Goal: Transaction & Acquisition: Download file/media

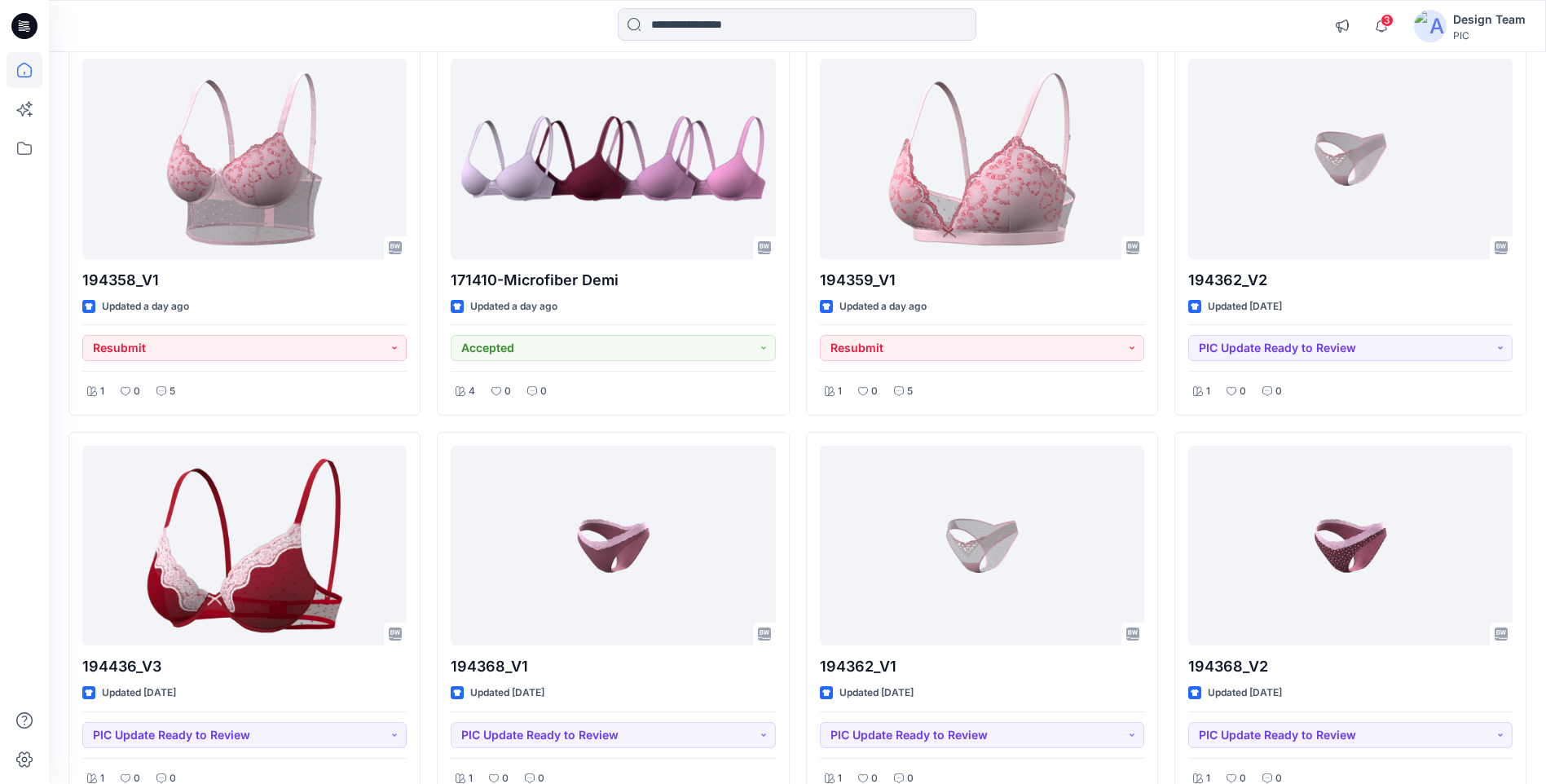
scroll to position [326, 0]
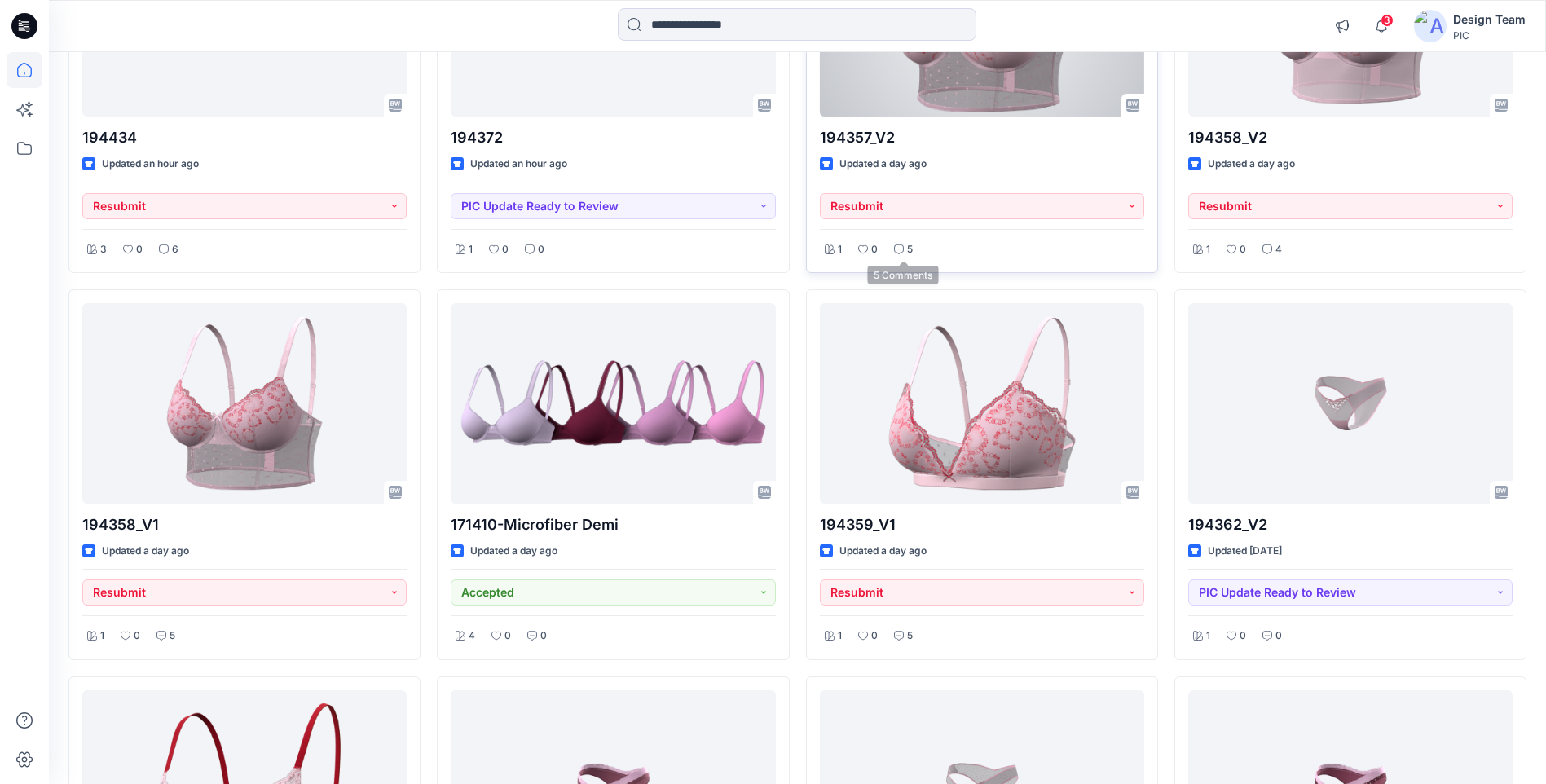
click at [911, 249] on p "5" at bounding box center [909, 250] width 6 height 17
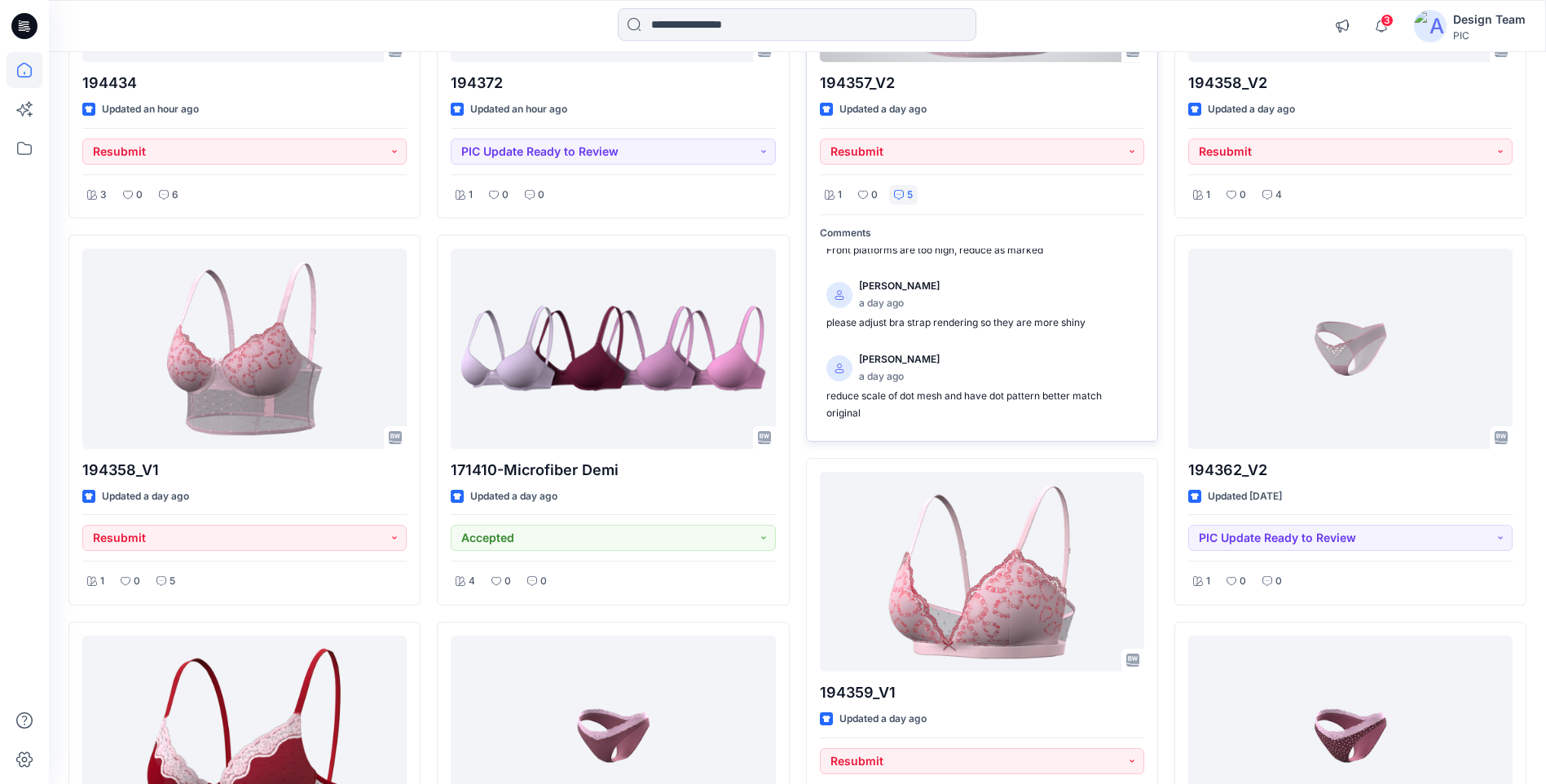
scroll to position [408, 0]
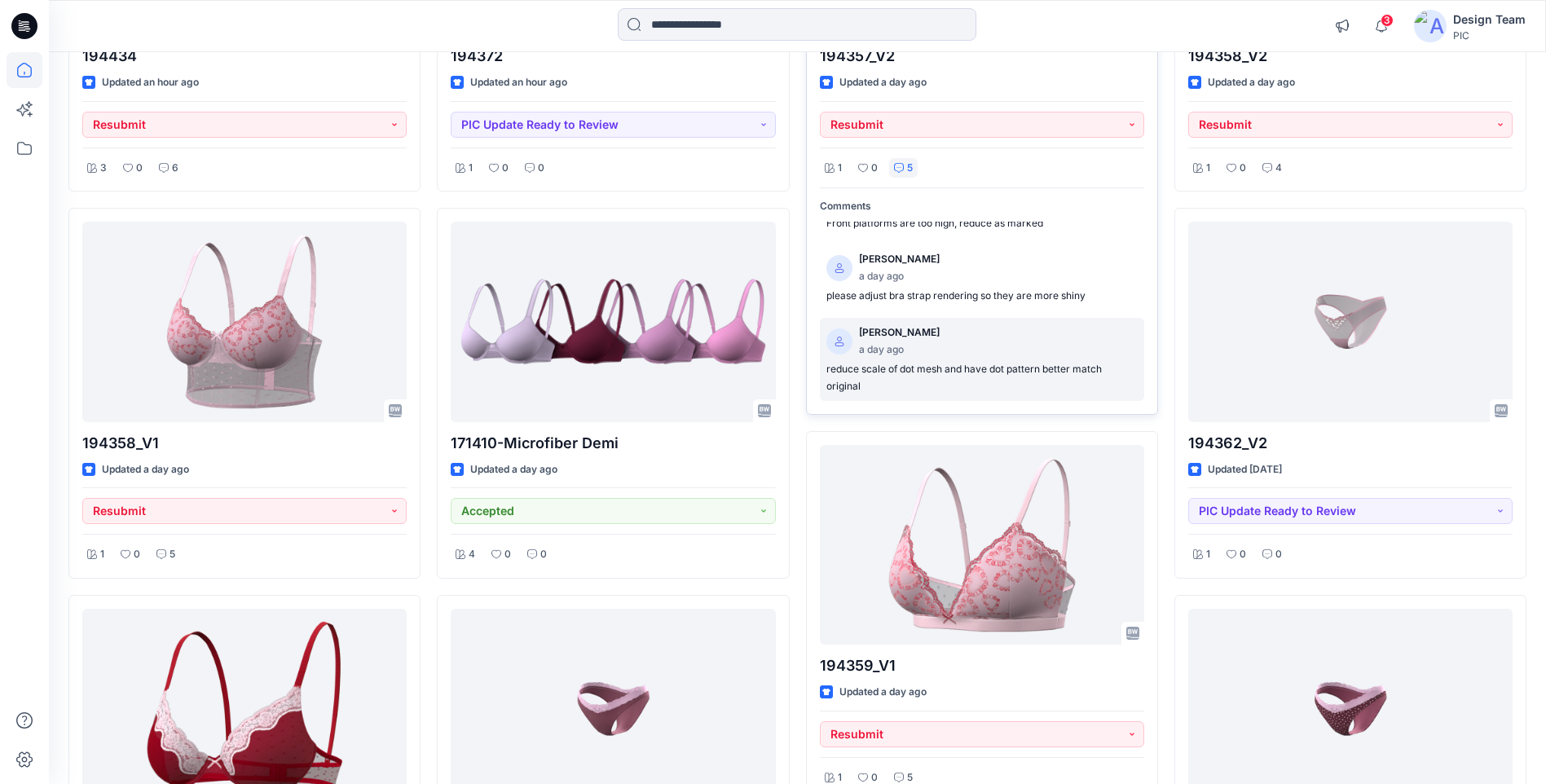
click at [1047, 373] on p "reduce scale of dot mesh and have dot pattern better match original" at bounding box center [982, 377] width 311 height 33
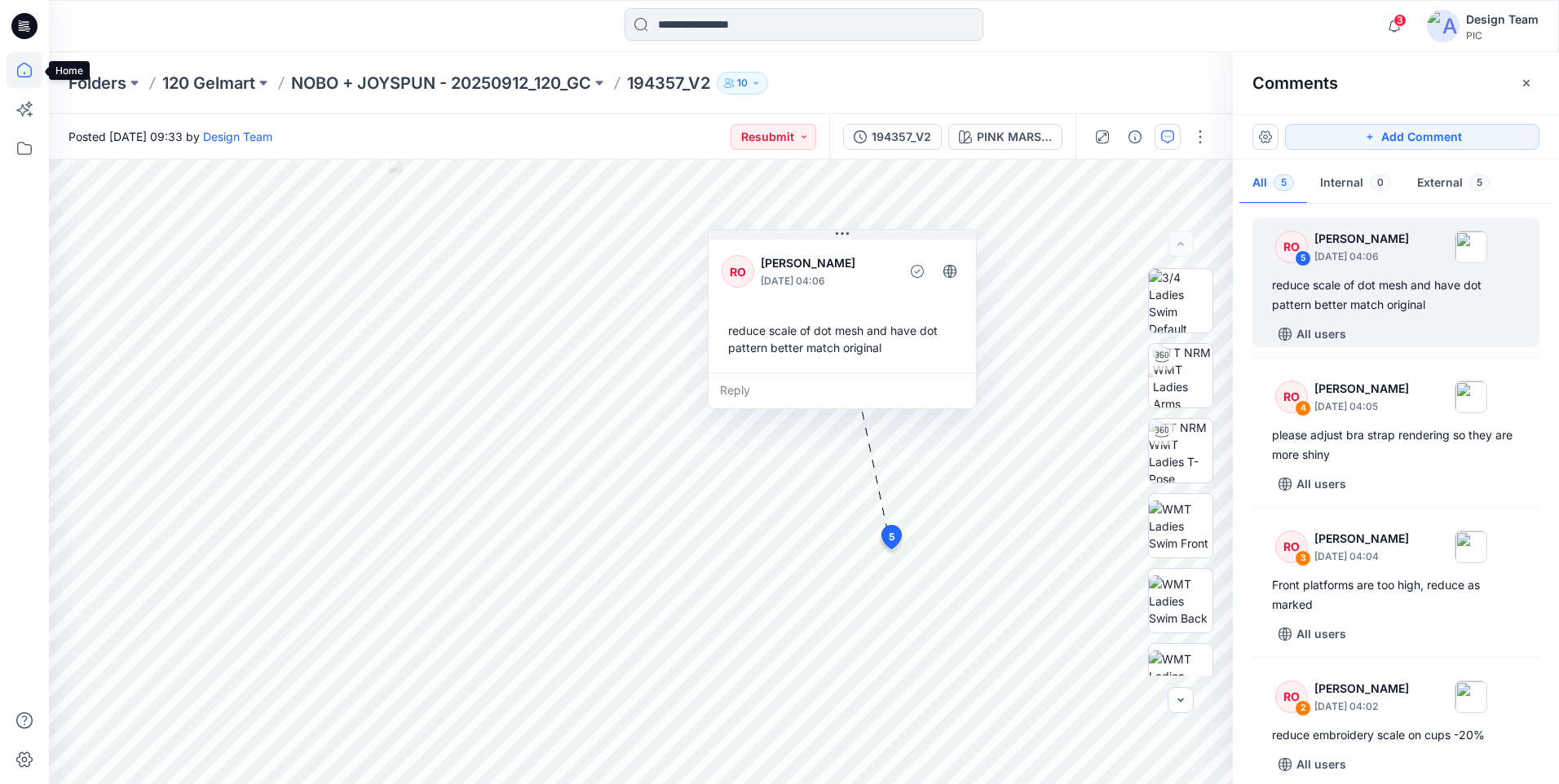
click at [26, 67] on icon at bounding box center [25, 70] width 36 height 36
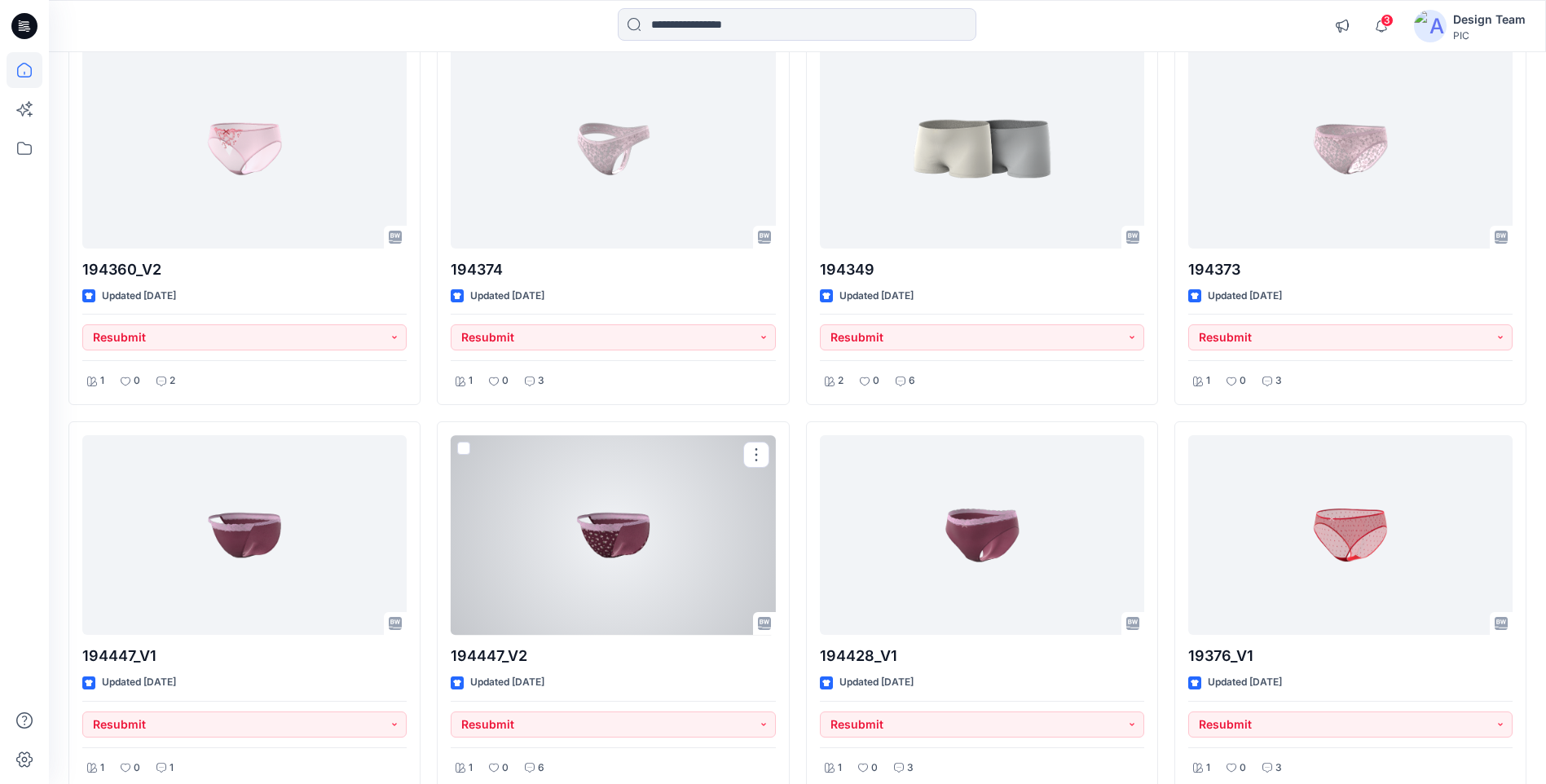
scroll to position [3668, 0]
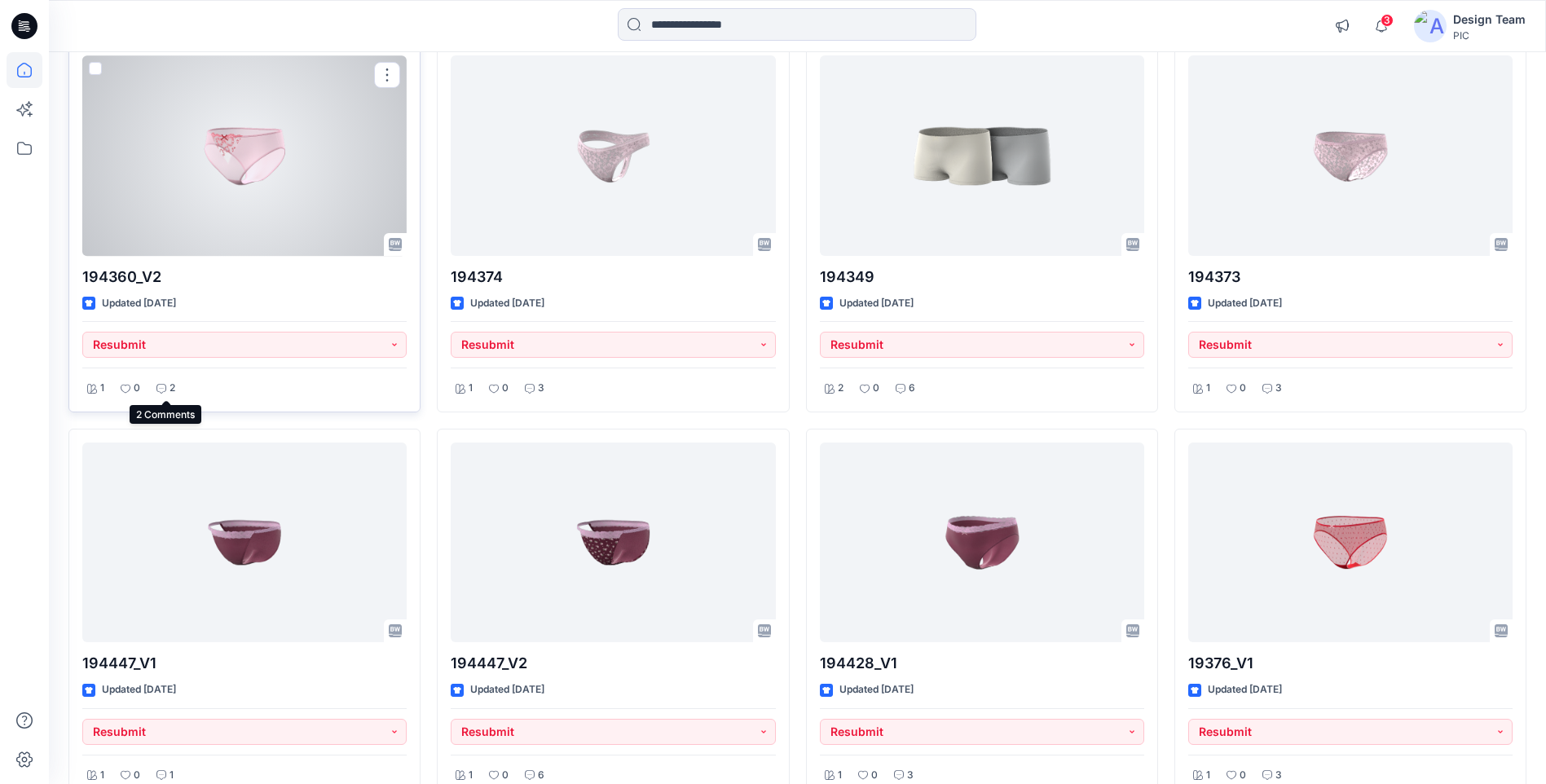
click at [165, 390] on icon at bounding box center [162, 389] width 10 height 10
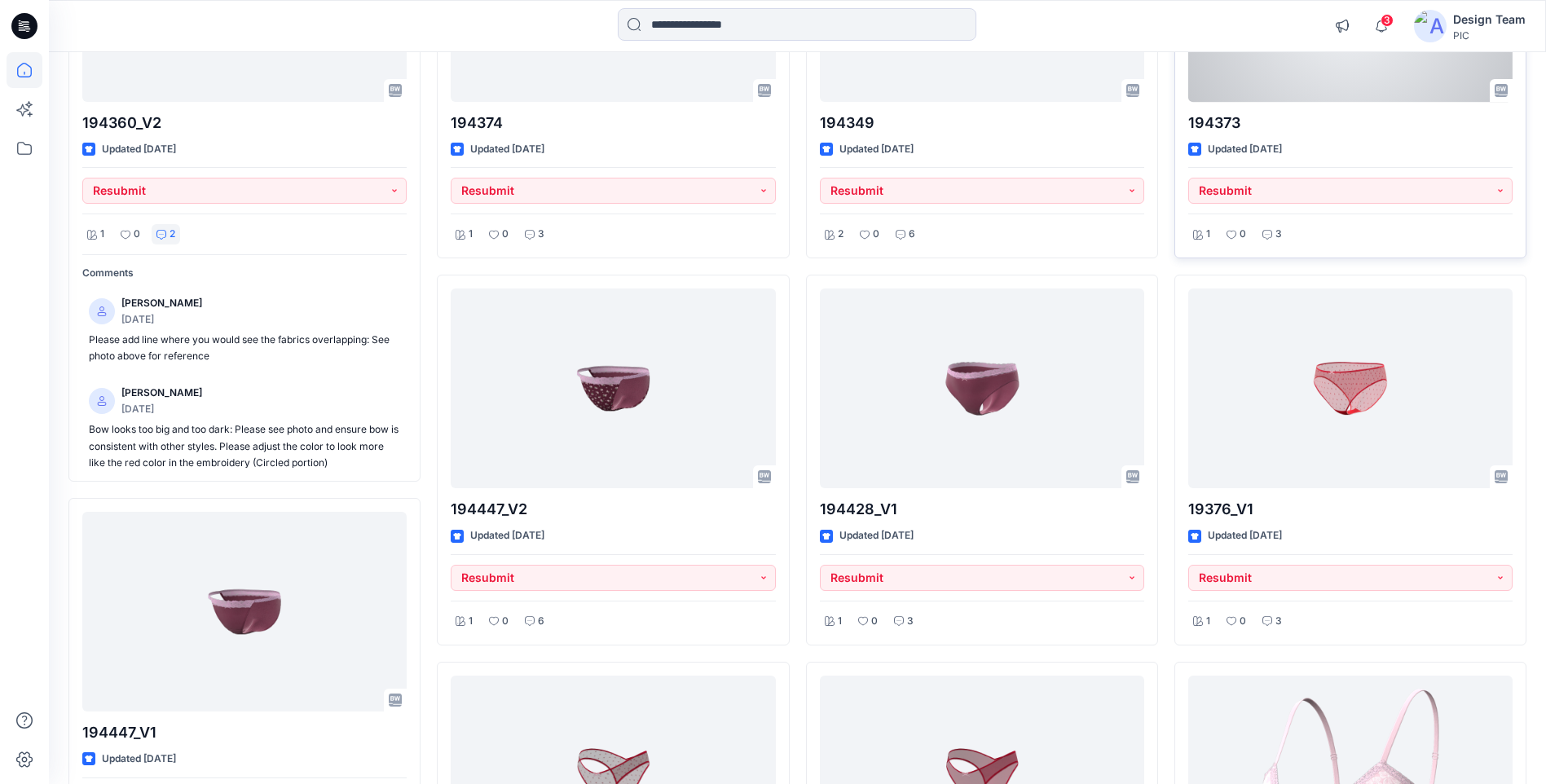
scroll to position [3831, 0]
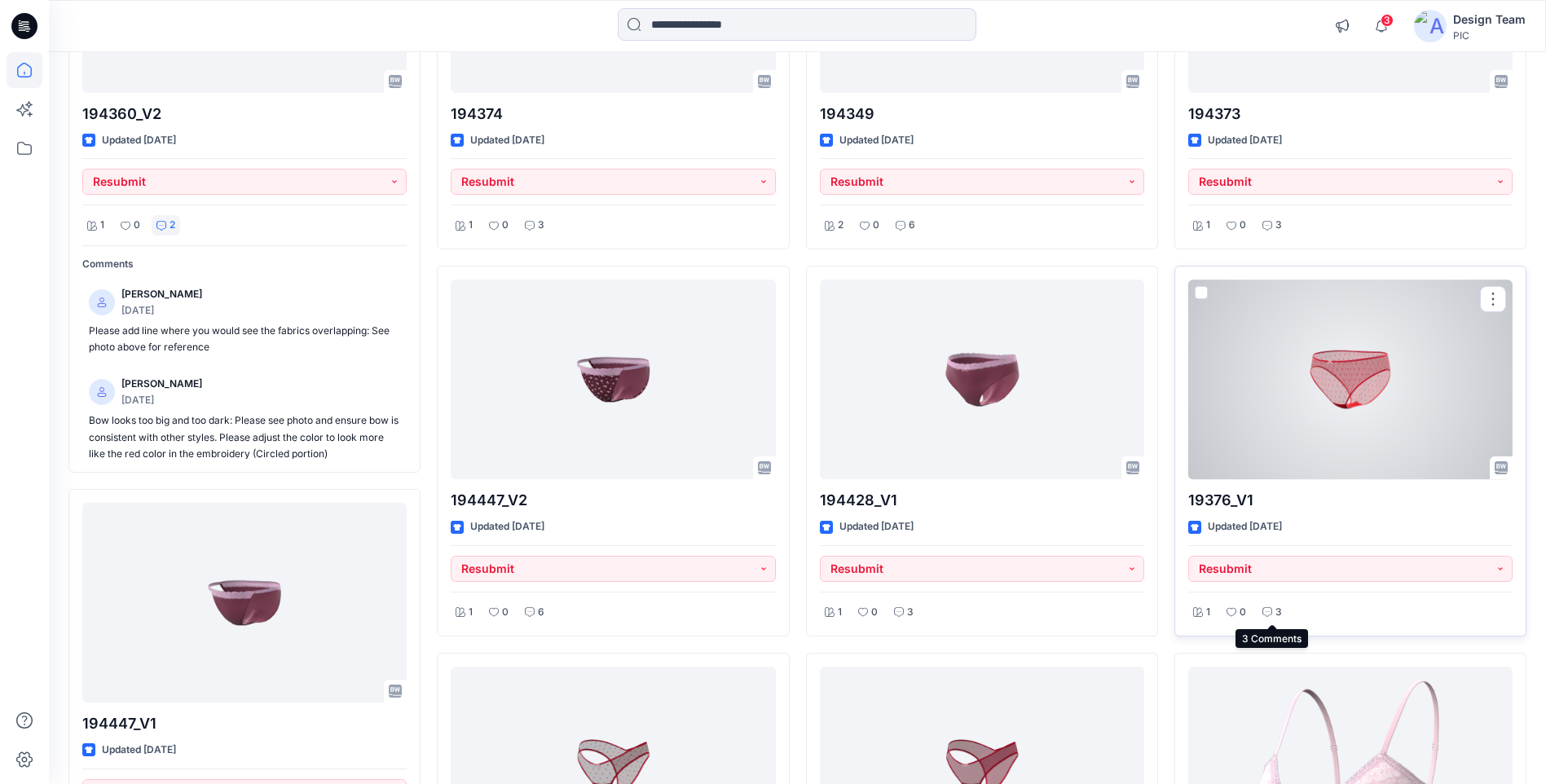
click at [1272, 611] on div "3" at bounding box center [1272, 613] width 30 height 20
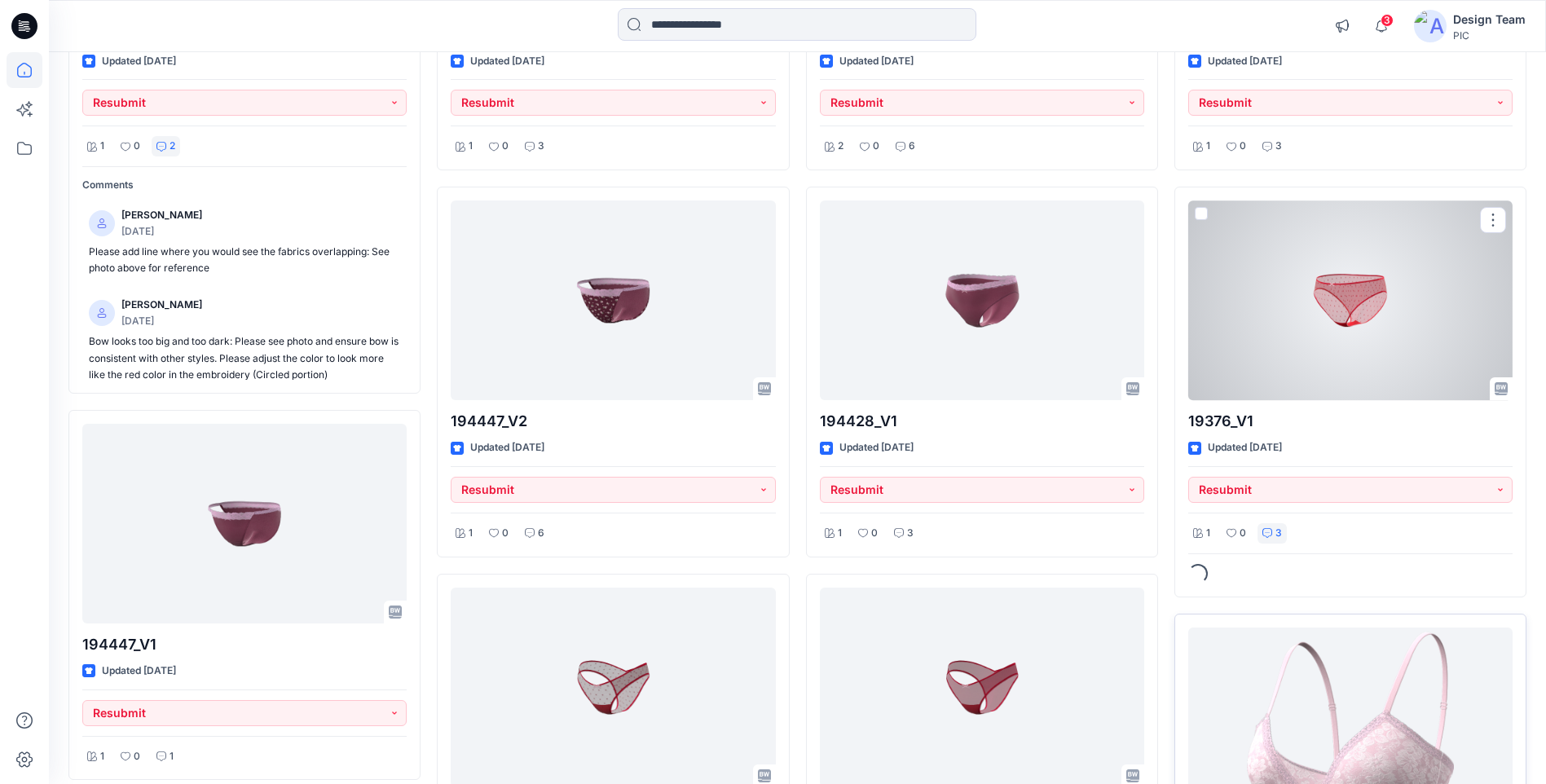
scroll to position [4320, 0]
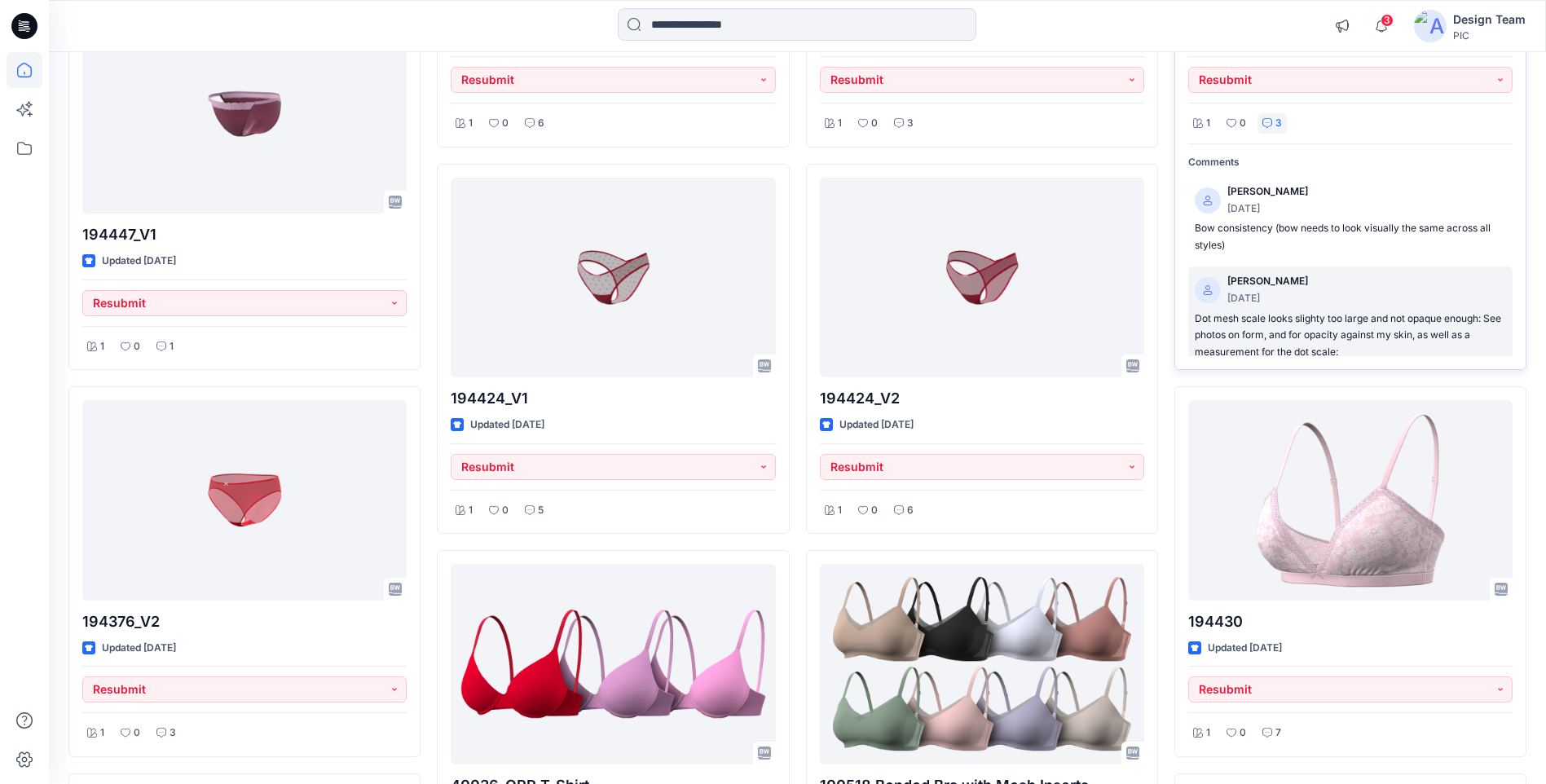
click at [1326, 330] on p "Dot mesh scale looks slighty too large and not opaque enough: See photos on for…" at bounding box center [1350, 336] width 311 height 51
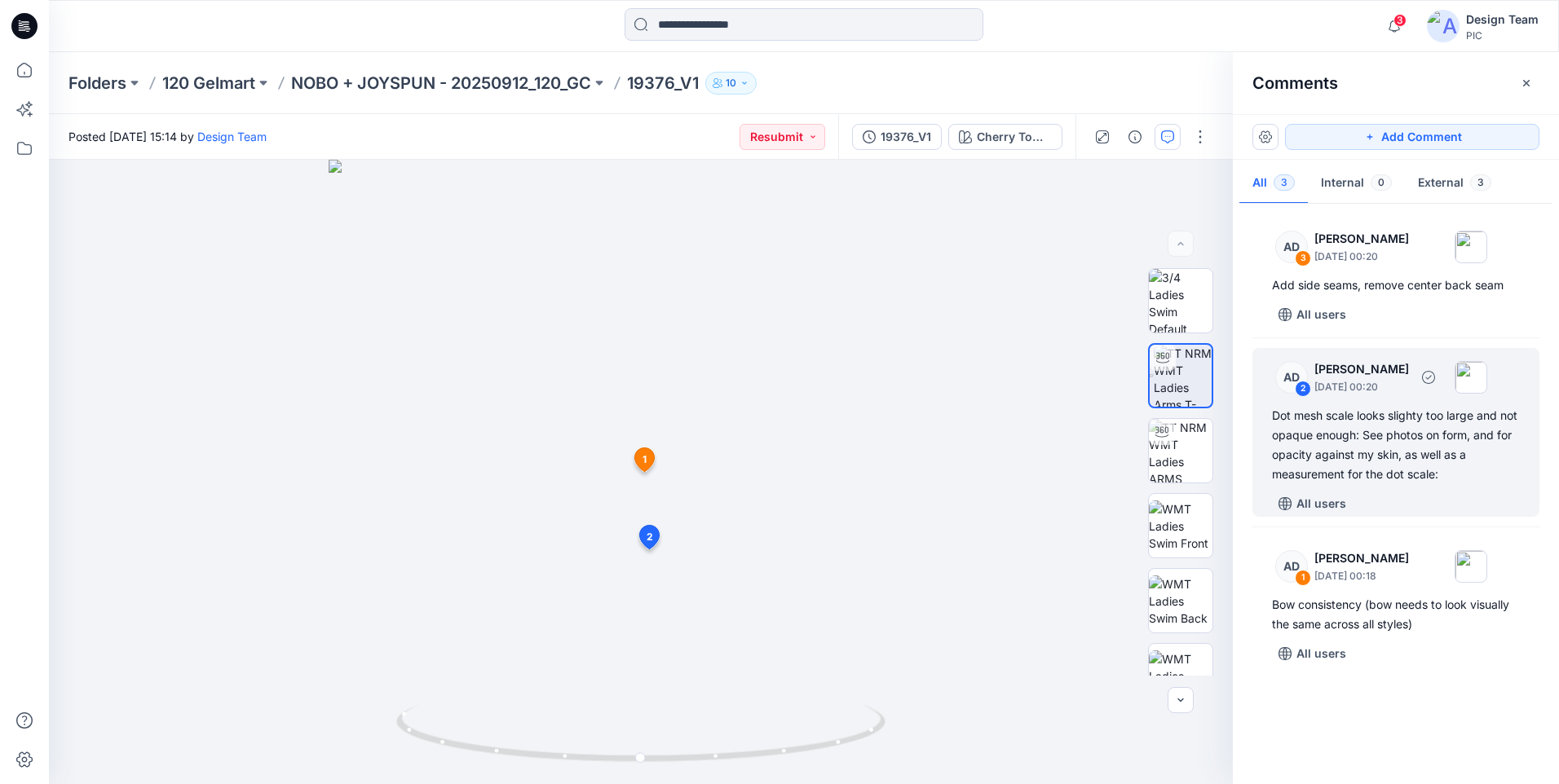
click at [1357, 453] on div "Dot mesh scale looks slighty too large and not opaque enough: See photos on for…" at bounding box center [1395, 445] width 248 height 78
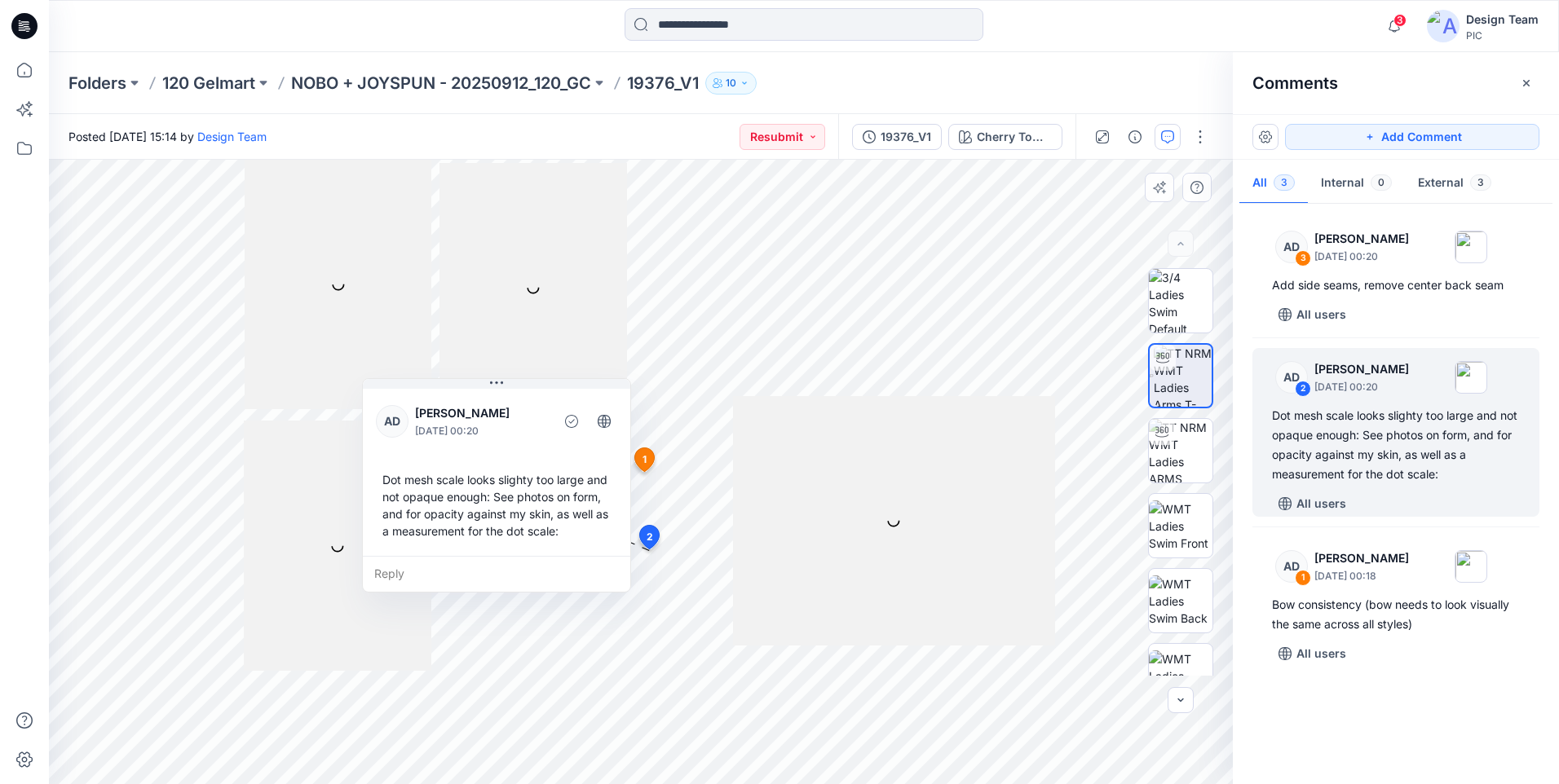
click at [415, 565] on div "Reply" at bounding box center [496, 574] width 267 height 36
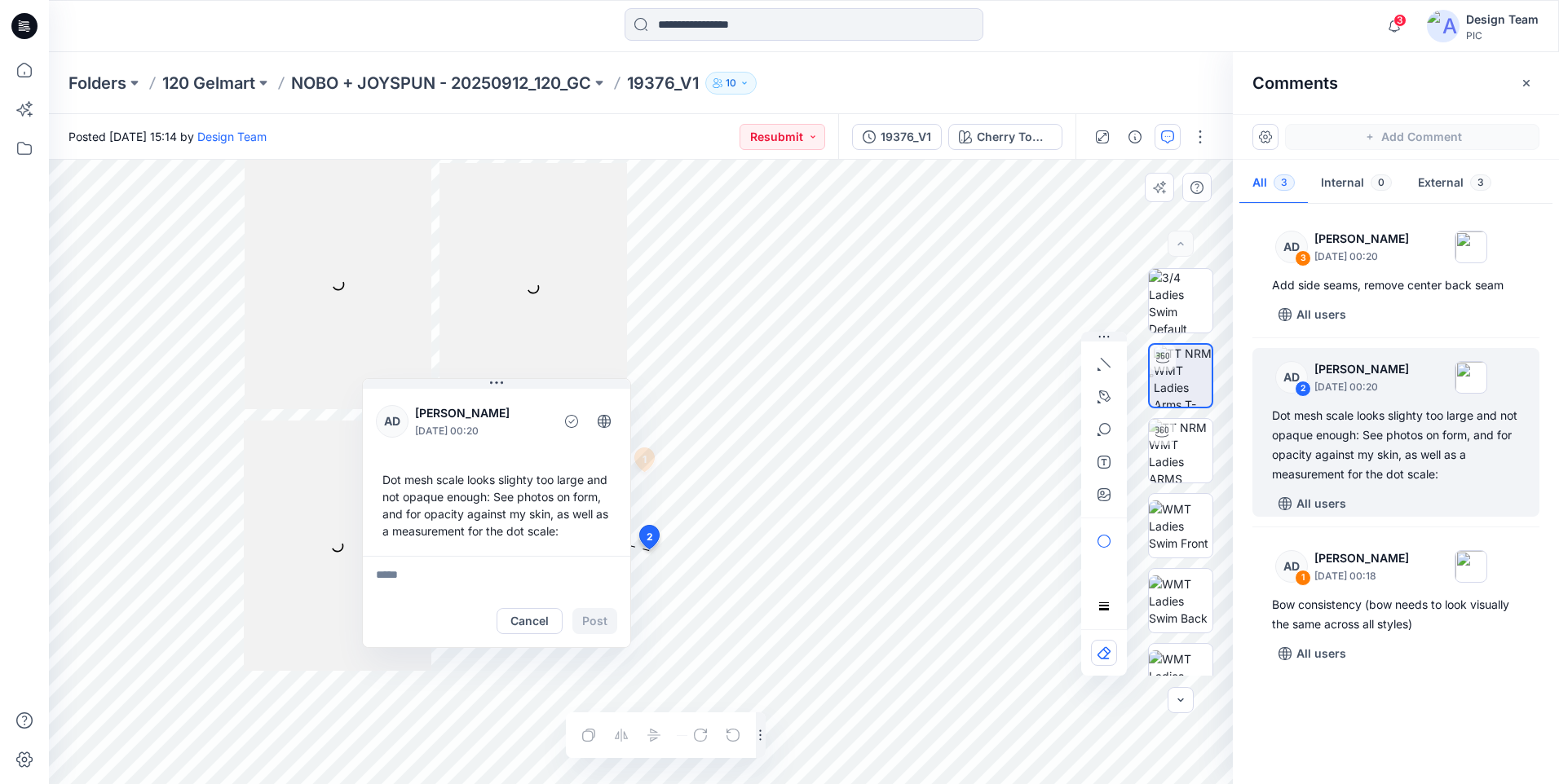
click at [338, 303] on div at bounding box center [338, 285] width 187 height 249
click at [875, 133] on icon "button" at bounding box center [869, 136] width 13 height 13
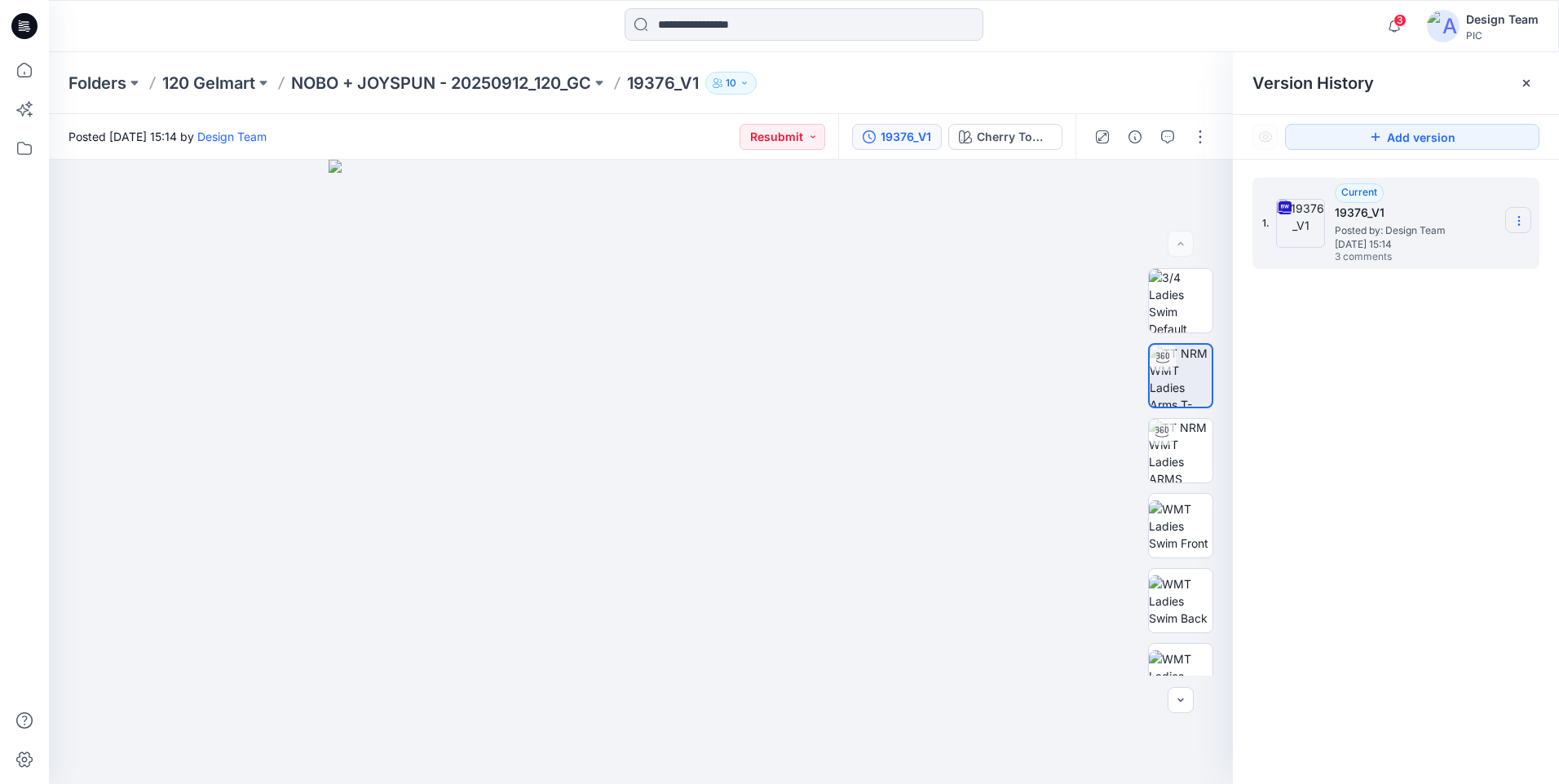
click at [1517, 225] on icon at bounding box center [1518, 220] width 13 height 13
click at [1462, 247] on span "Download Source BW File" at bounding box center [1437, 253] width 137 height 19
click at [1163, 135] on icon "button" at bounding box center [1167, 136] width 13 height 13
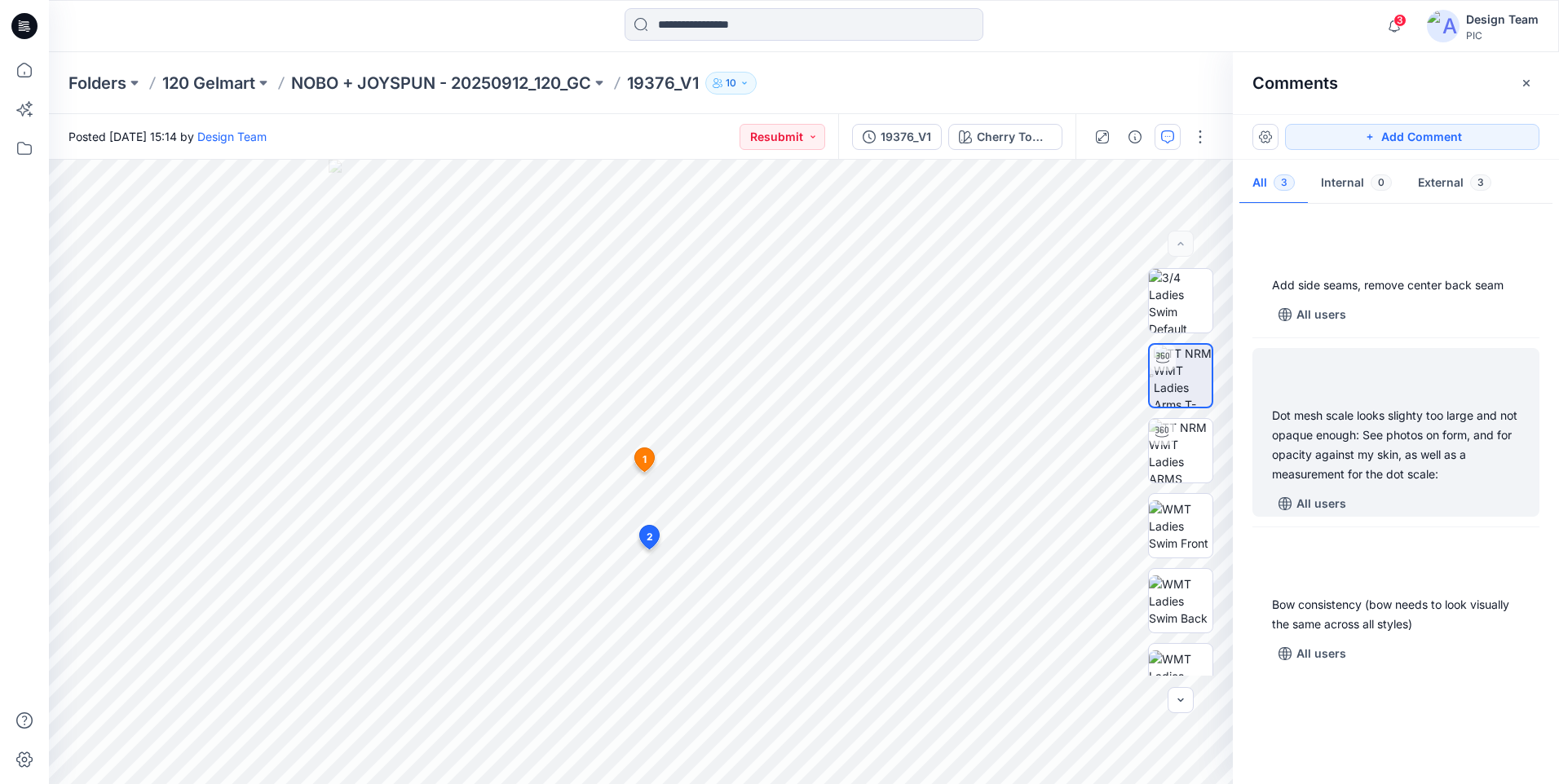
click at [1384, 458] on div "Dot mesh scale looks slighty too large and not opaque enough: See photos on for…" at bounding box center [1395, 445] width 248 height 78
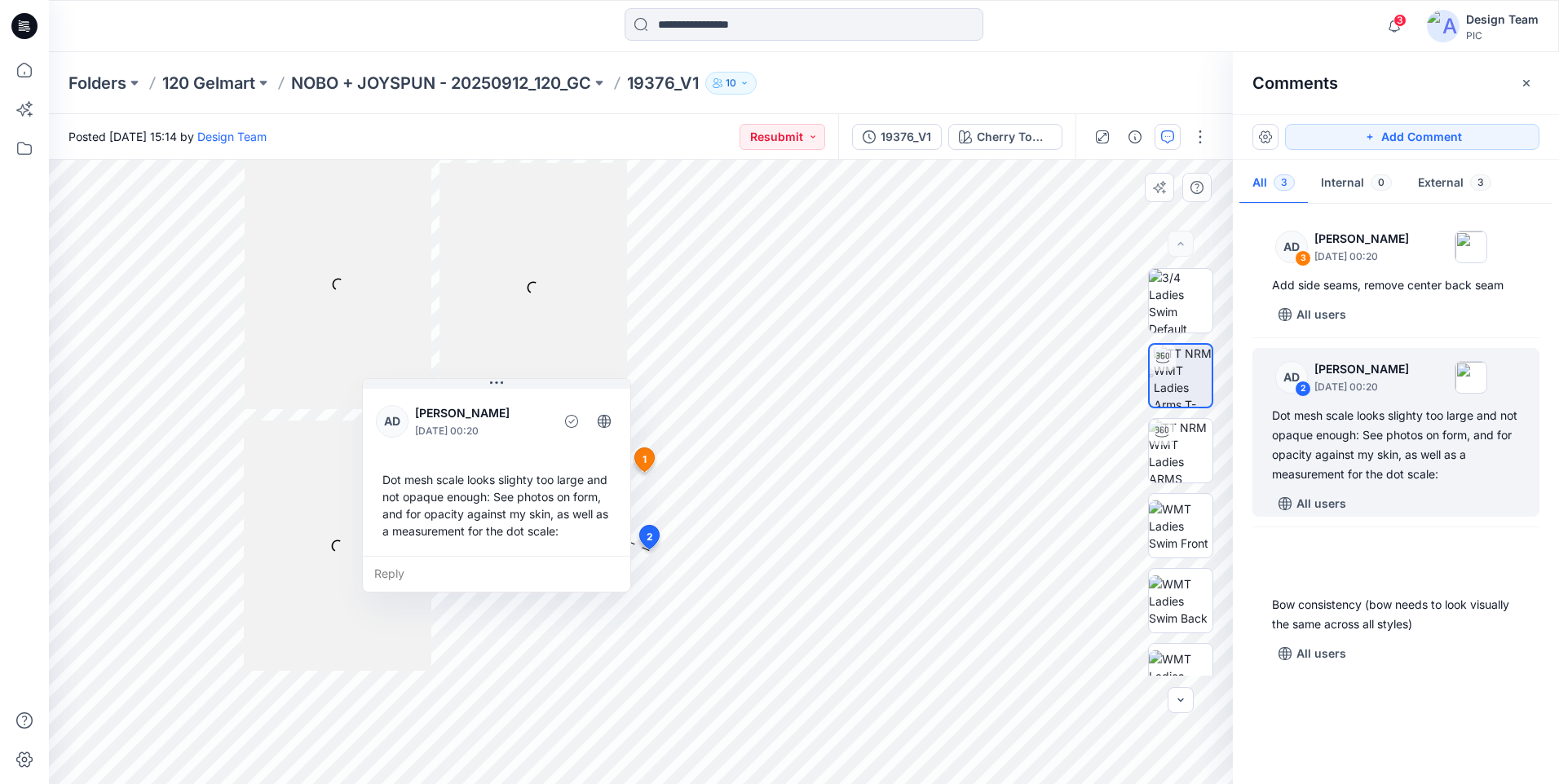
click at [522, 568] on div "Reply" at bounding box center [496, 574] width 267 height 36
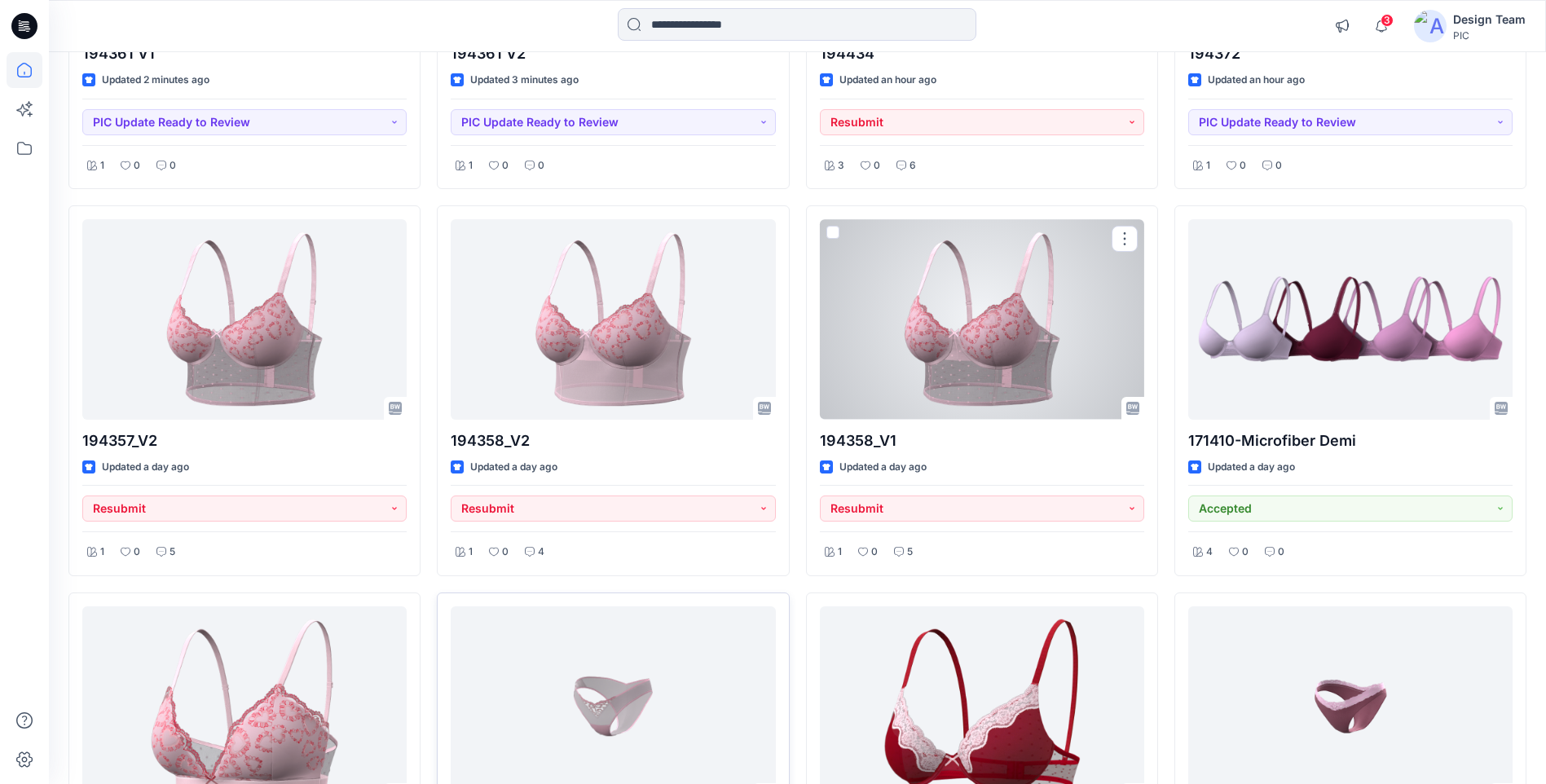
scroll to position [489, 0]
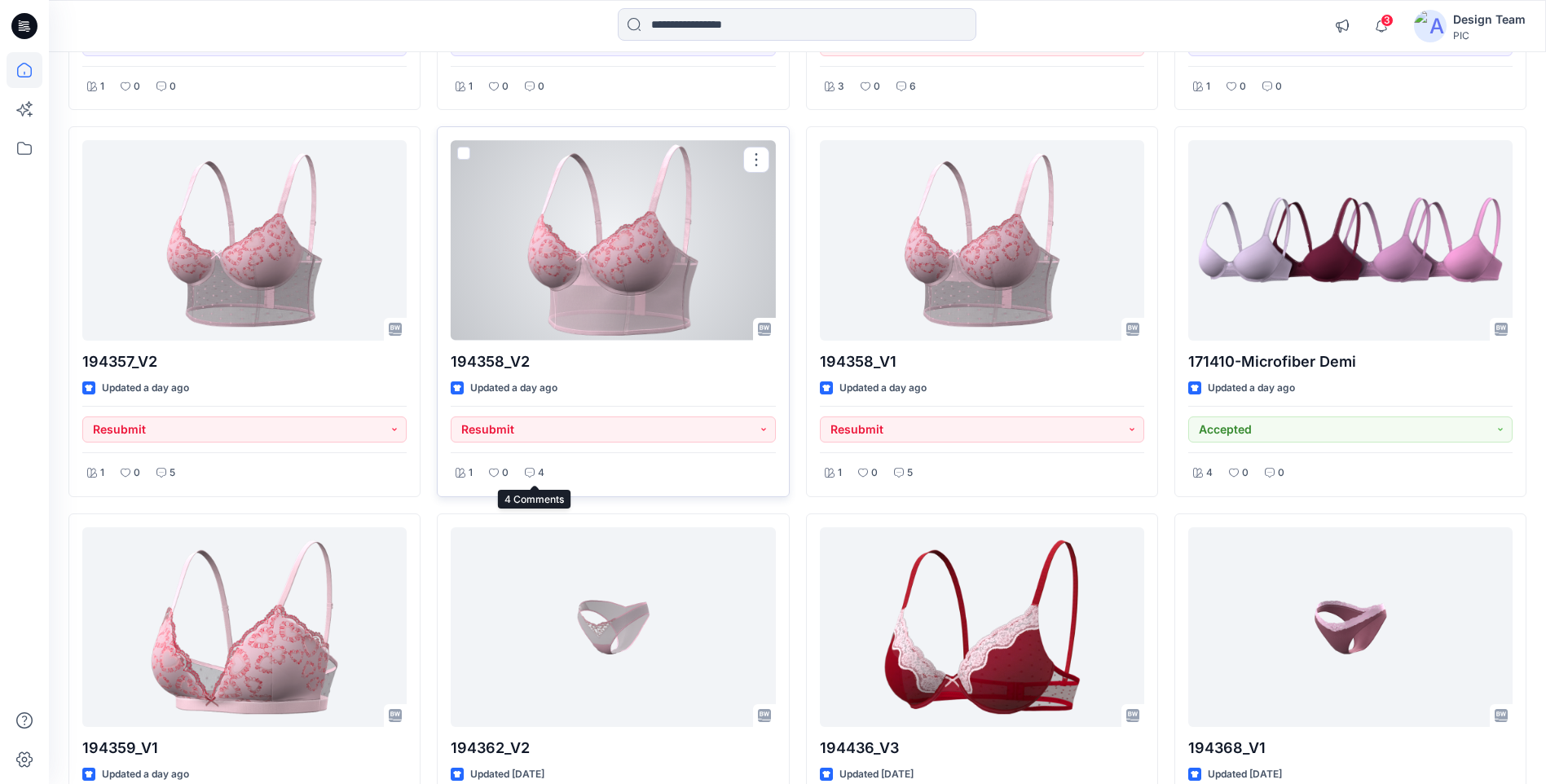
click at [533, 470] on icon at bounding box center [530, 473] width 10 height 10
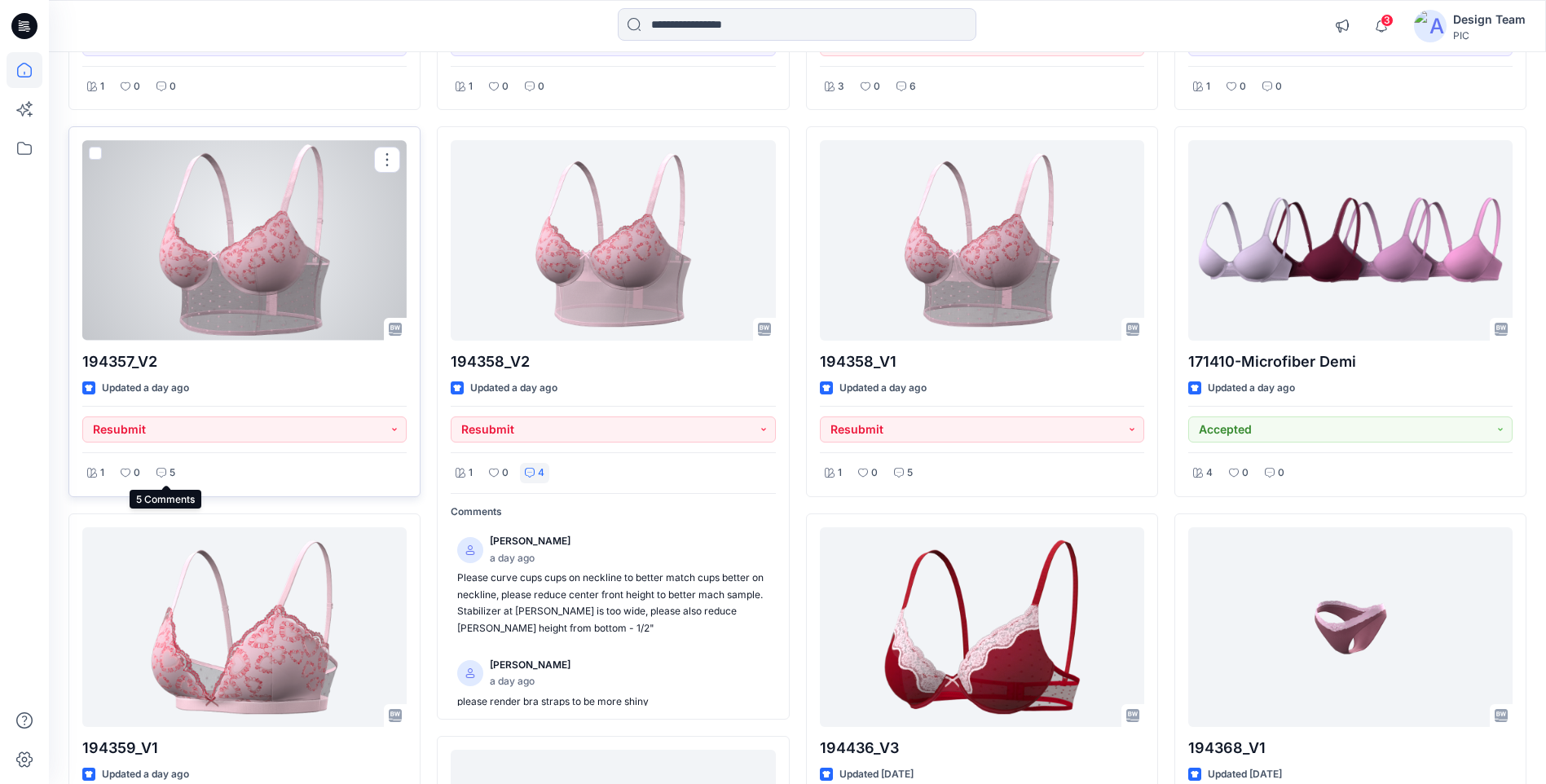
click at [165, 476] on icon at bounding box center [162, 473] width 10 height 10
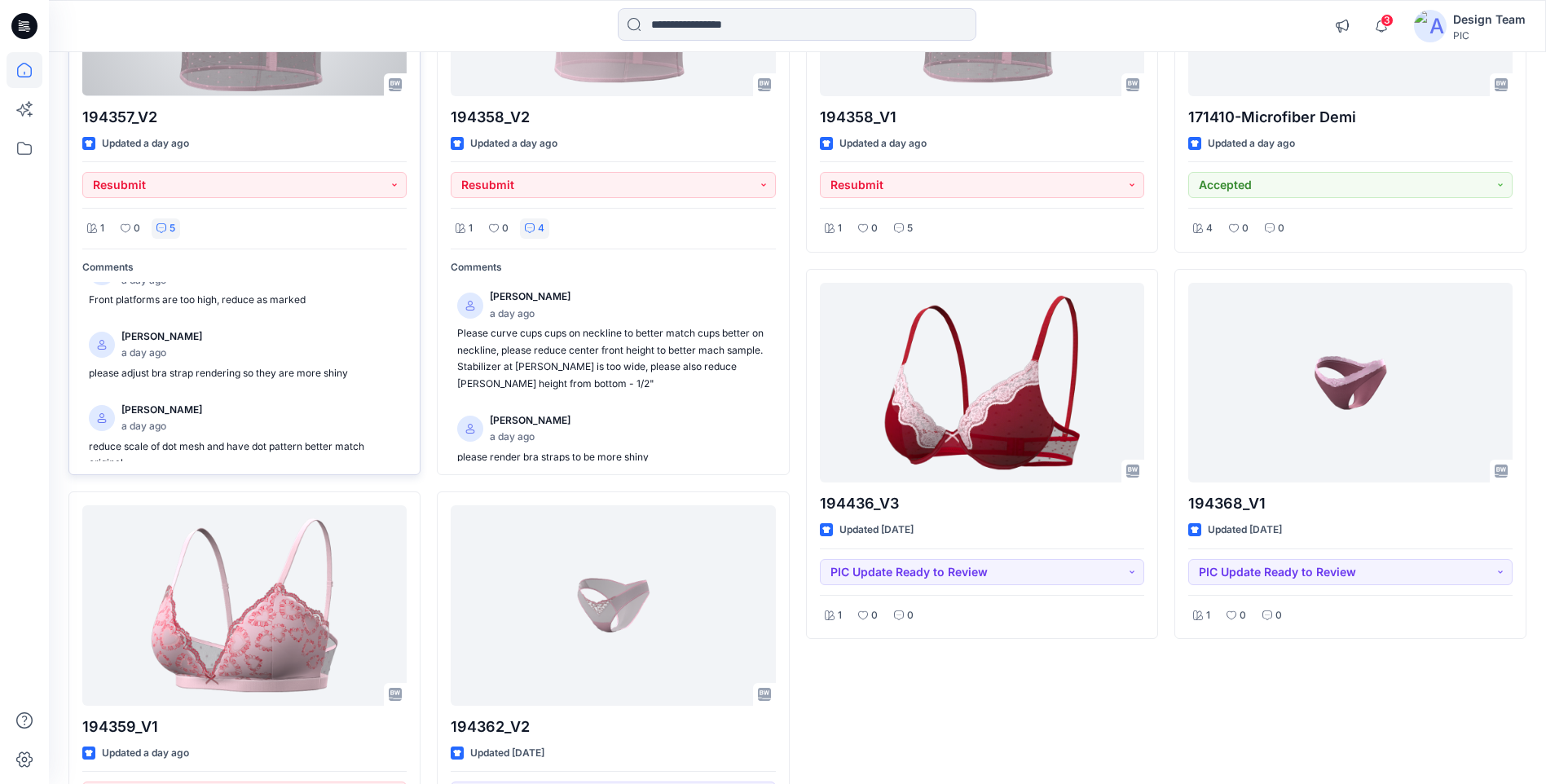
scroll to position [214, 0]
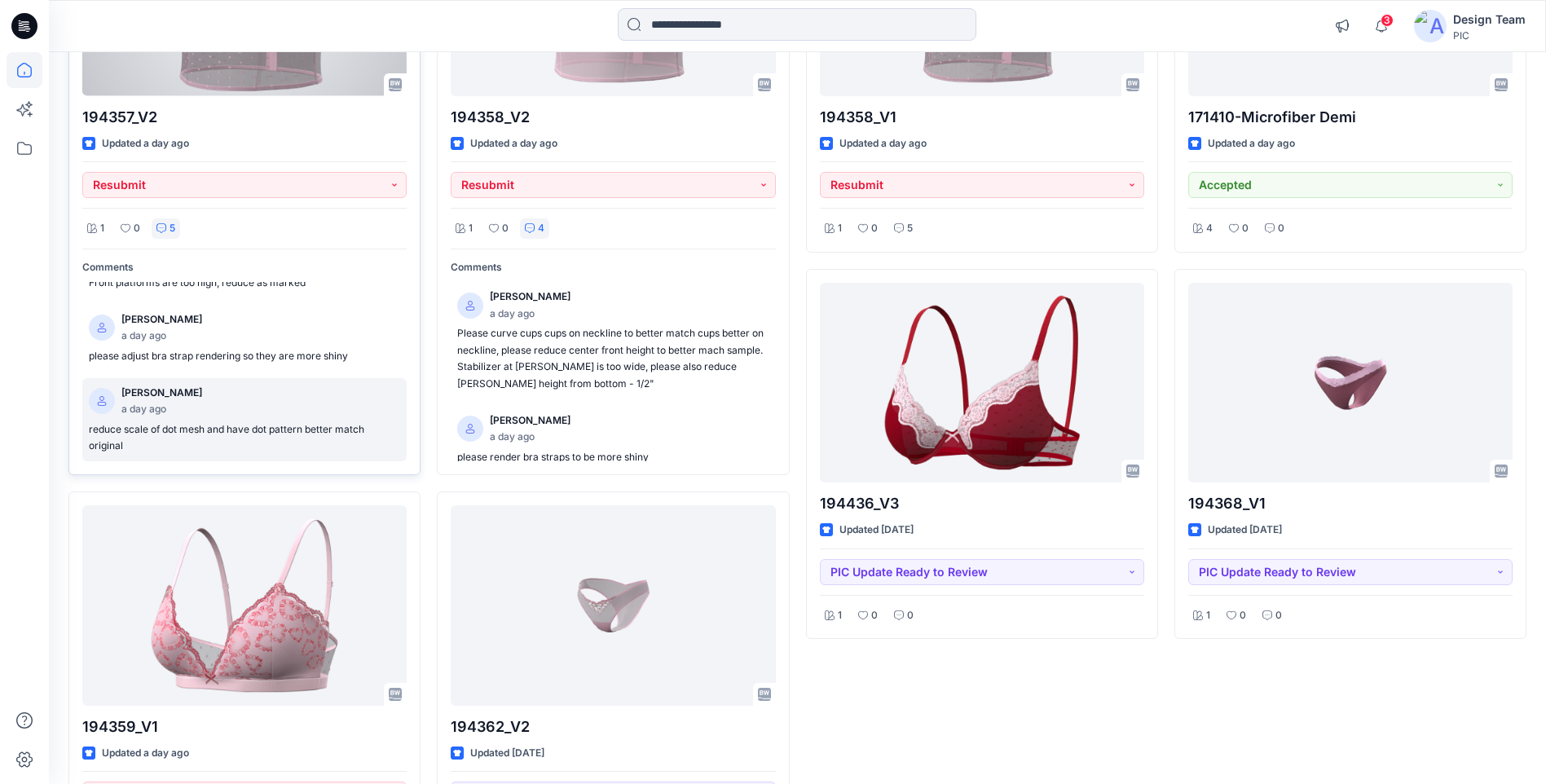
click at [220, 438] on p "reduce scale of dot mesh and have dot pattern better match original" at bounding box center [244, 437] width 311 height 33
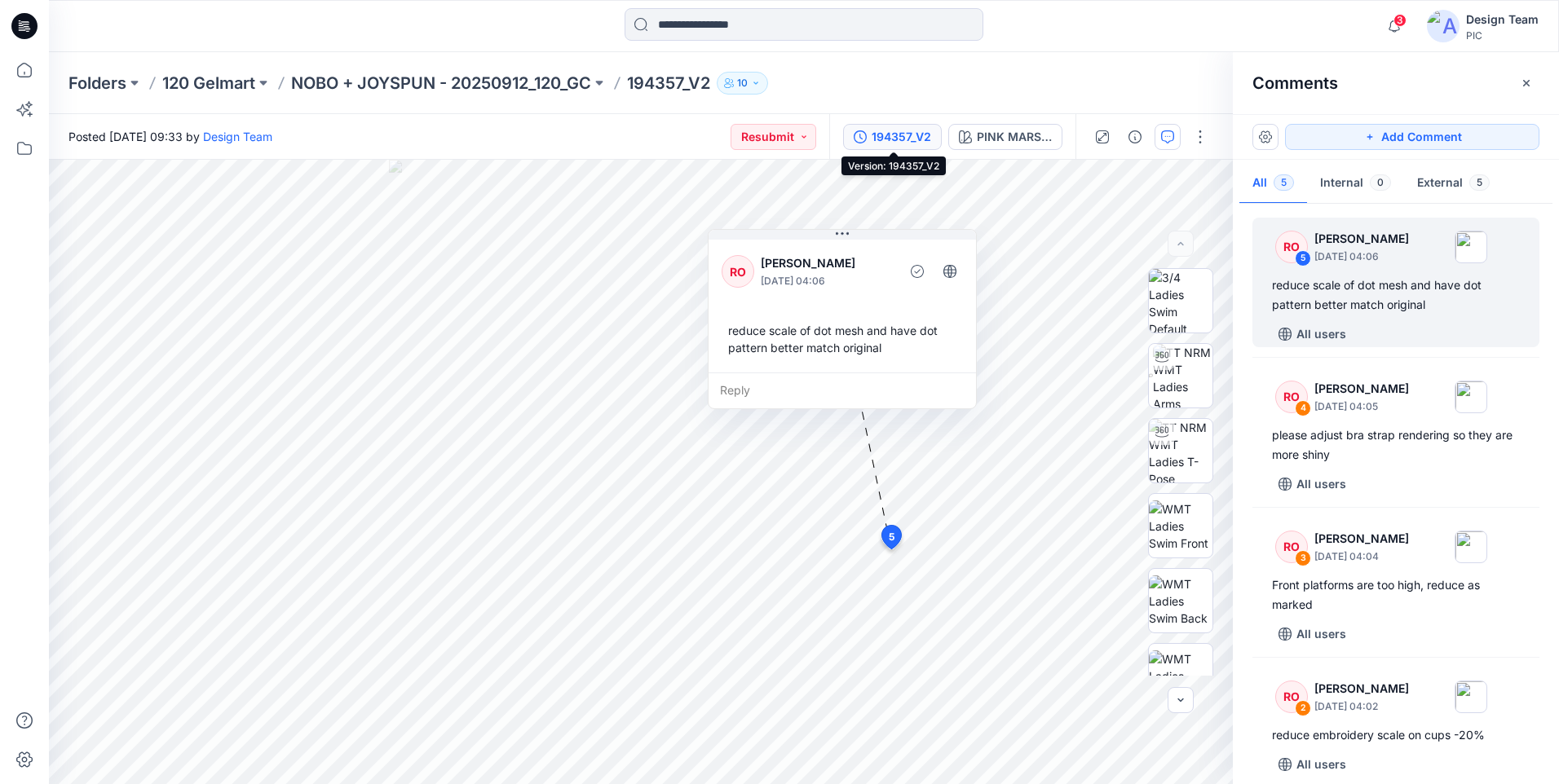
click at [927, 139] on div "194357_V2" at bounding box center [901, 136] width 59 height 18
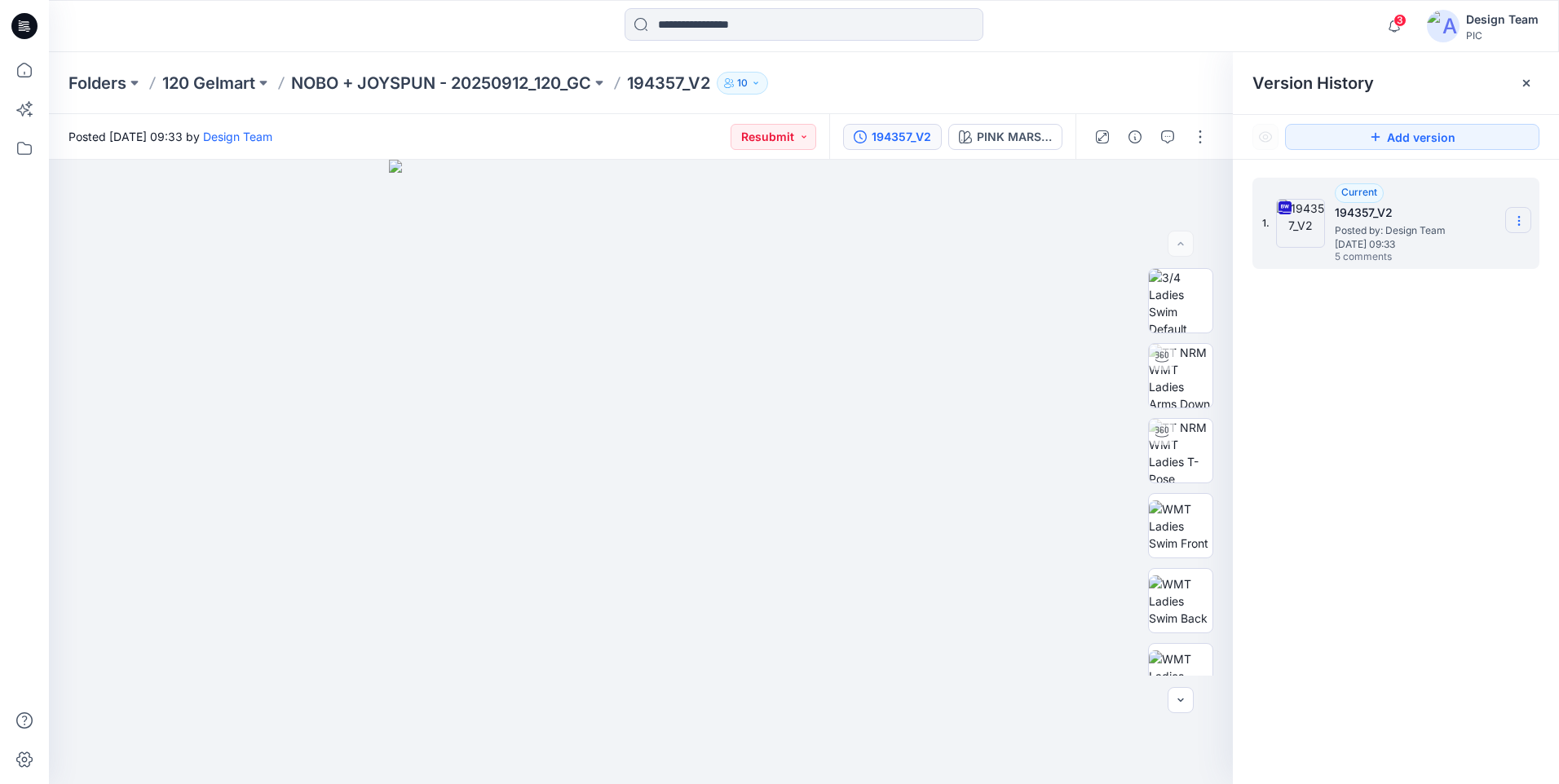
click at [1522, 218] on icon at bounding box center [1518, 220] width 13 height 13
click at [1458, 249] on span "Download Source BW File" at bounding box center [1437, 253] width 137 height 19
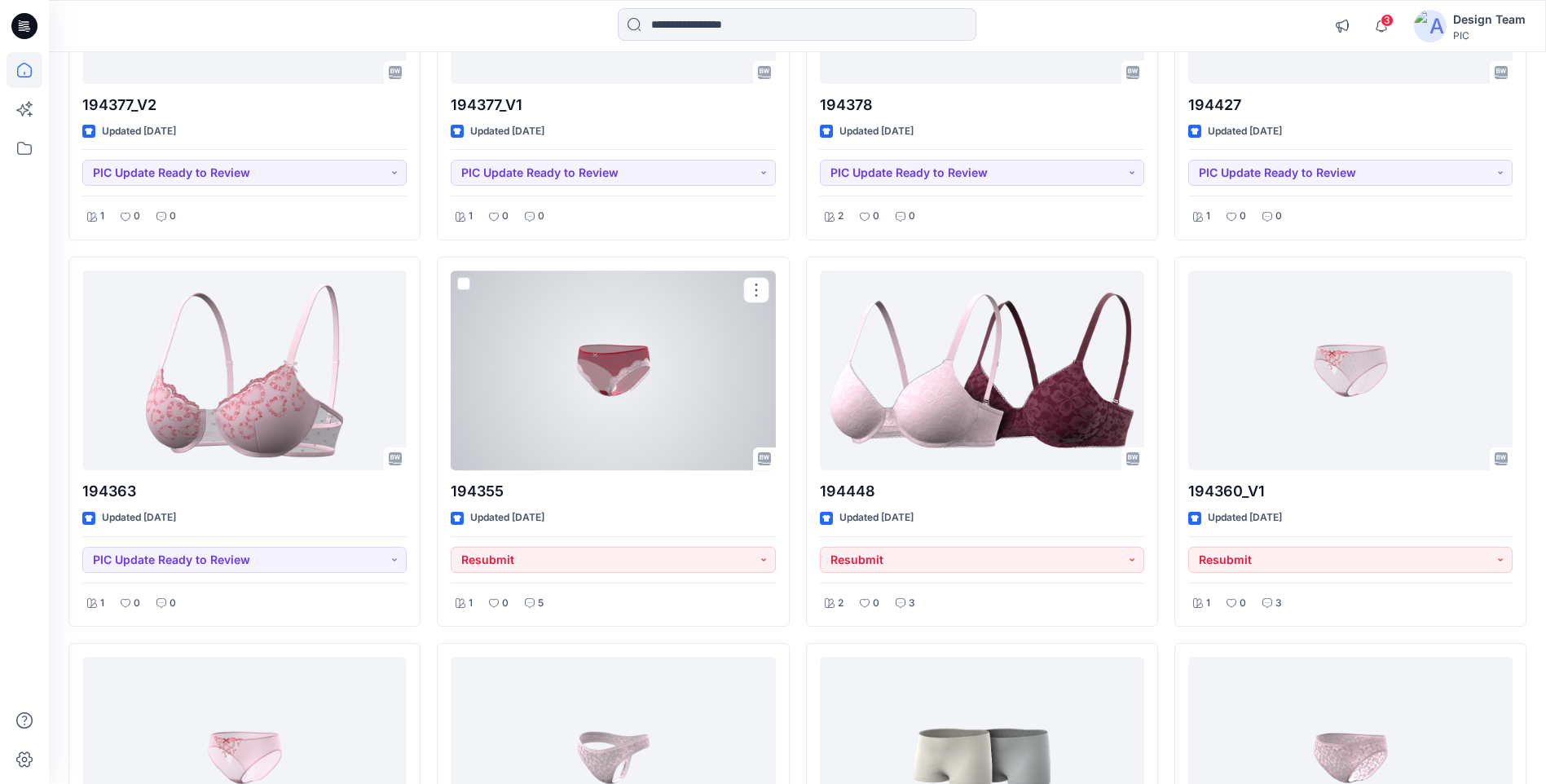
scroll to position [2988, 0]
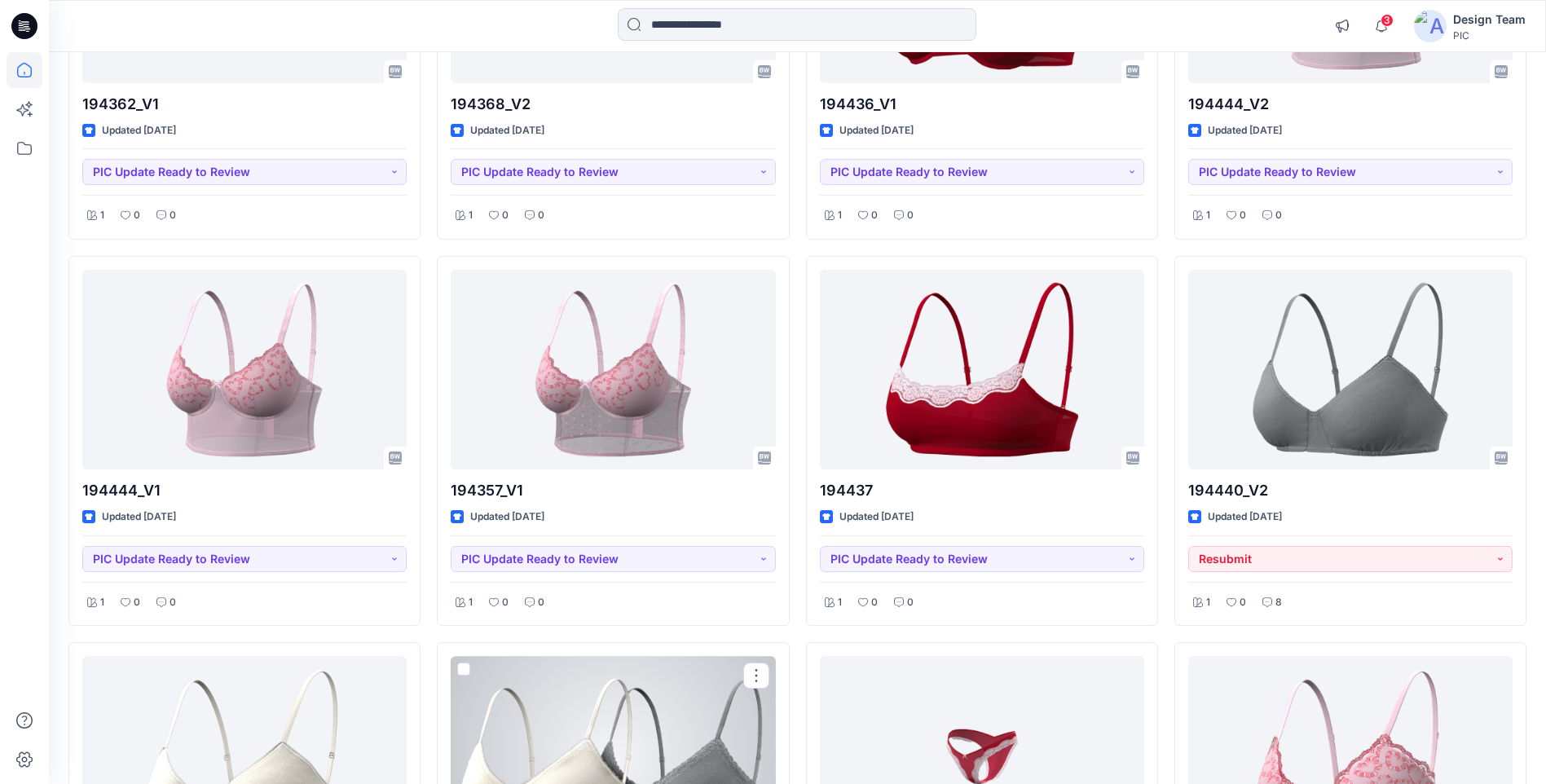
scroll to position [1031, 0]
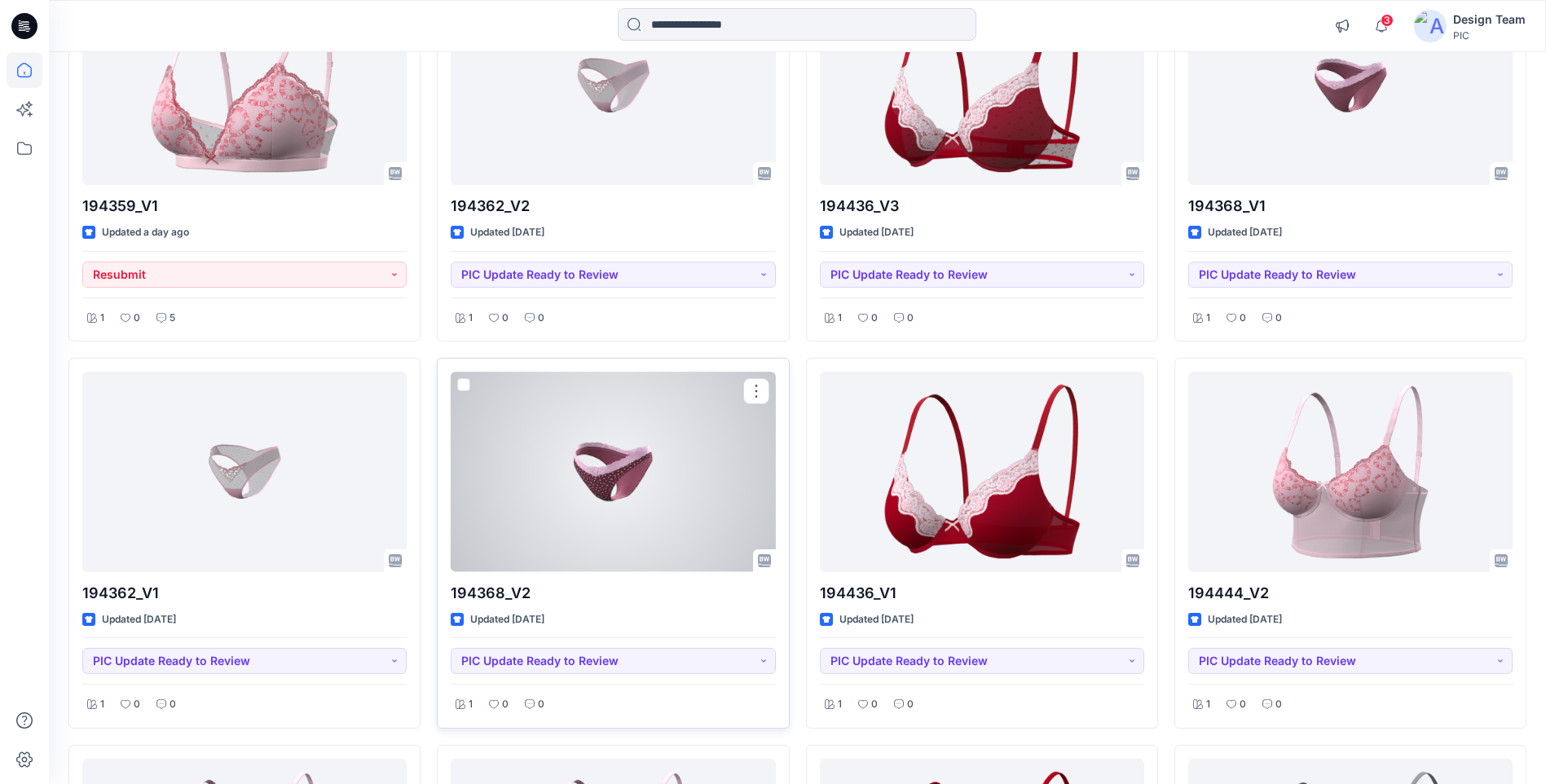
click at [550, 497] on div at bounding box center [613, 472] width 325 height 200
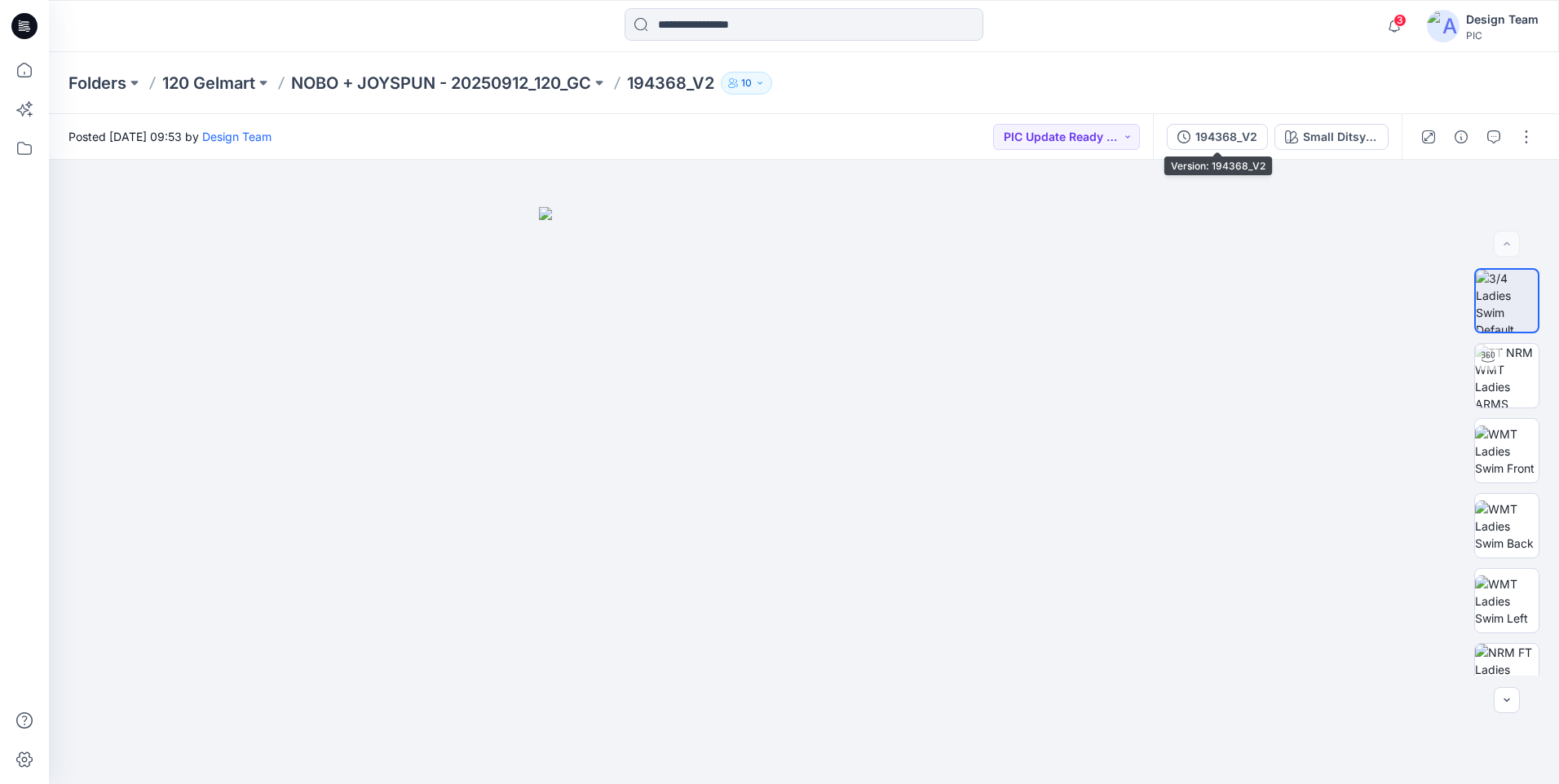
click at [1233, 126] on button "194368_V2" at bounding box center [1217, 136] width 101 height 26
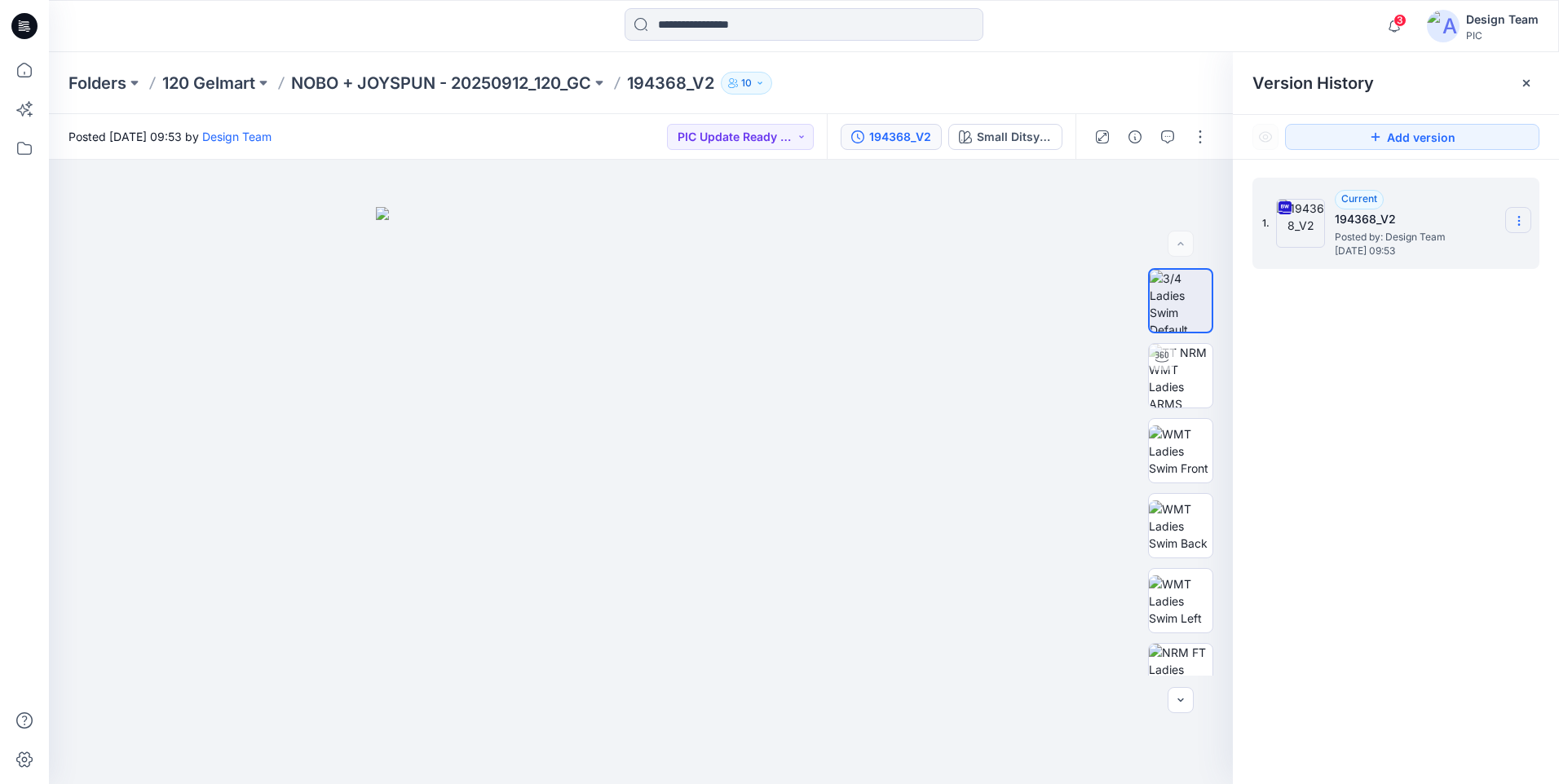
click at [1525, 215] on section at bounding box center [1517, 220] width 26 height 26
click at [1488, 254] on span "Download Source BW File" at bounding box center [1437, 253] width 137 height 19
click at [19, 76] on icon at bounding box center [24, 70] width 14 height 14
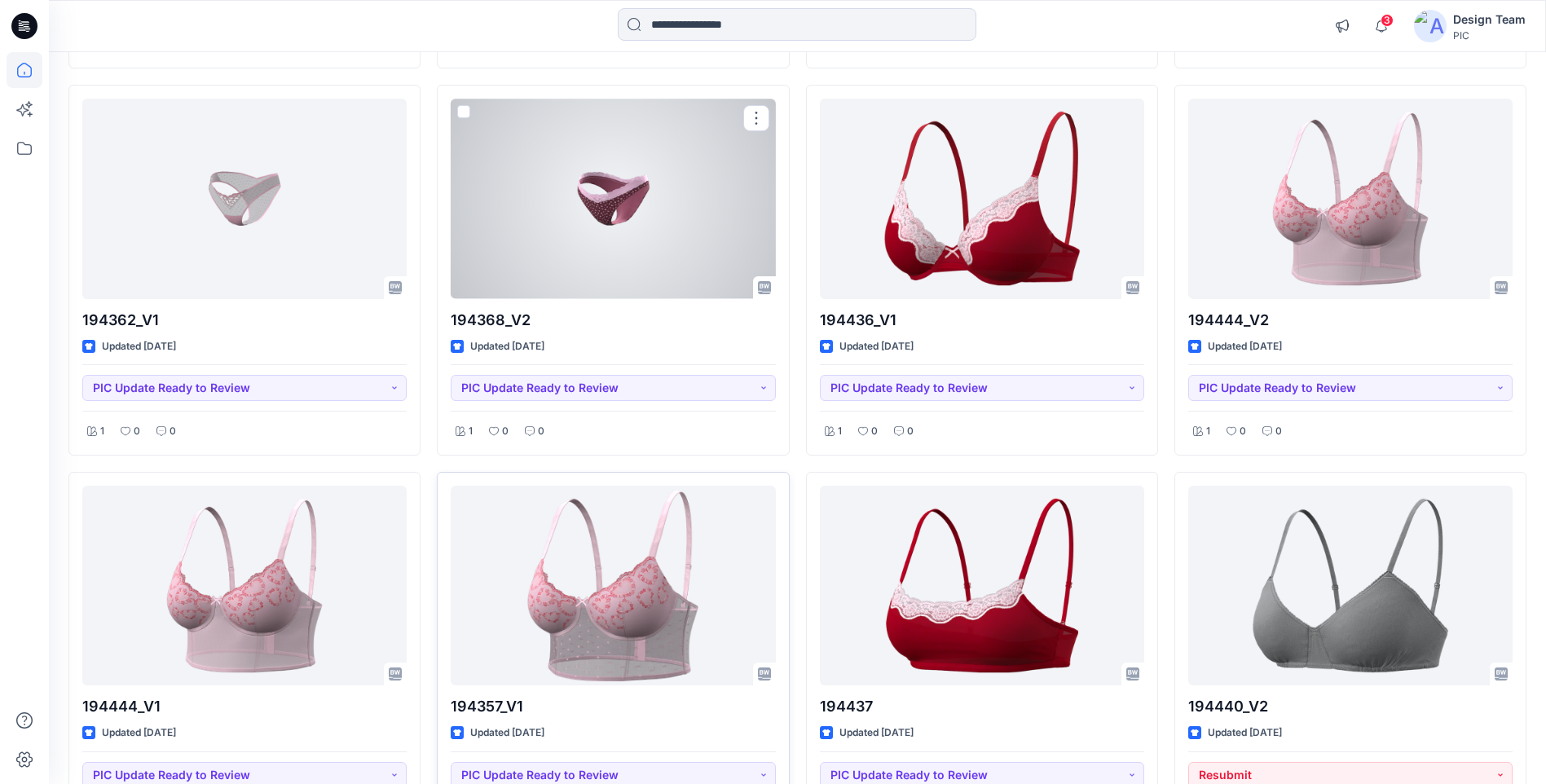
scroll to position [978, 0]
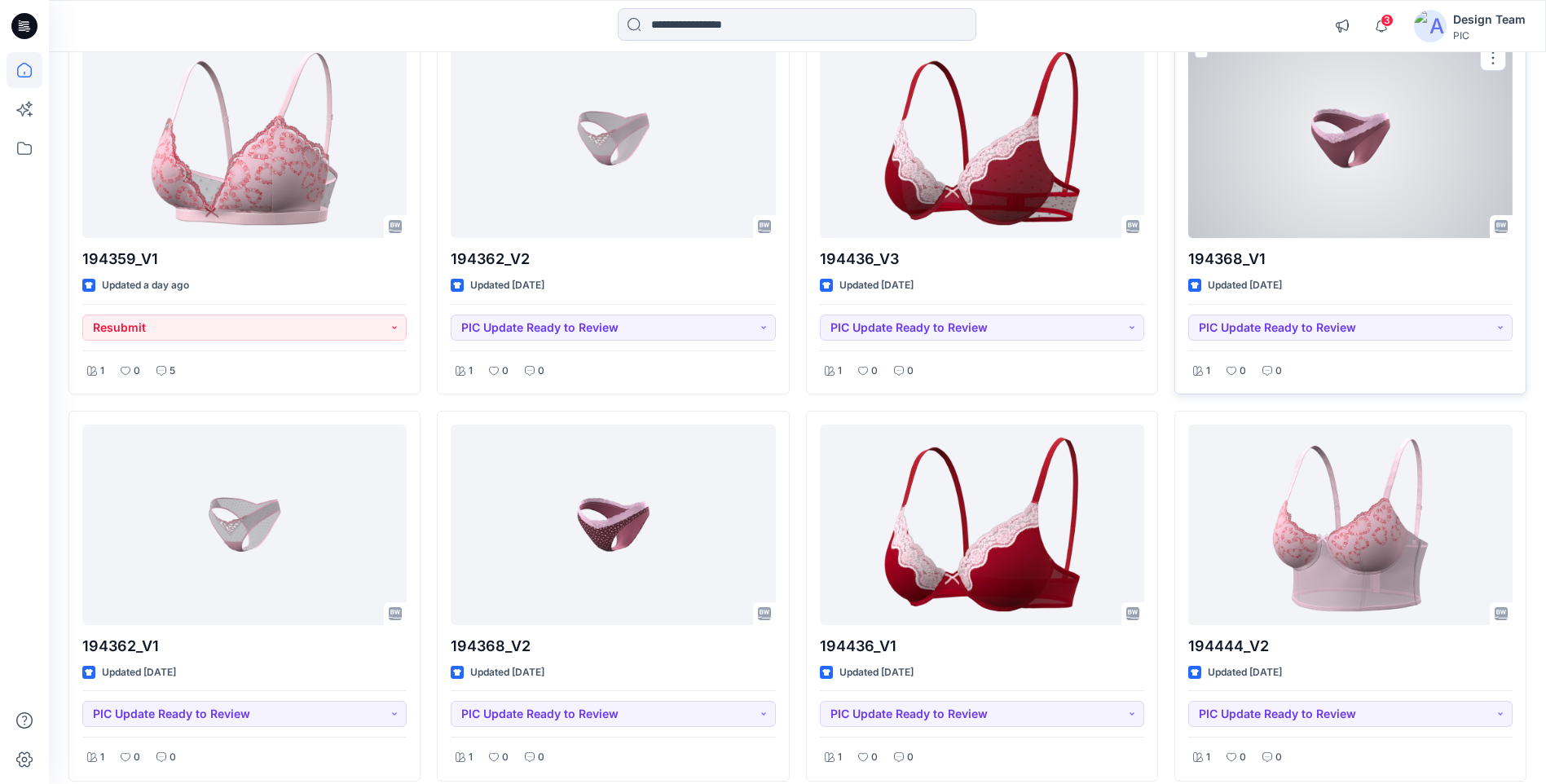
click at [1323, 178] on div at bounding box center [1350, 138] width 325 height 200
